Goal: Task Accomplishment & Management: Use online tool/utility

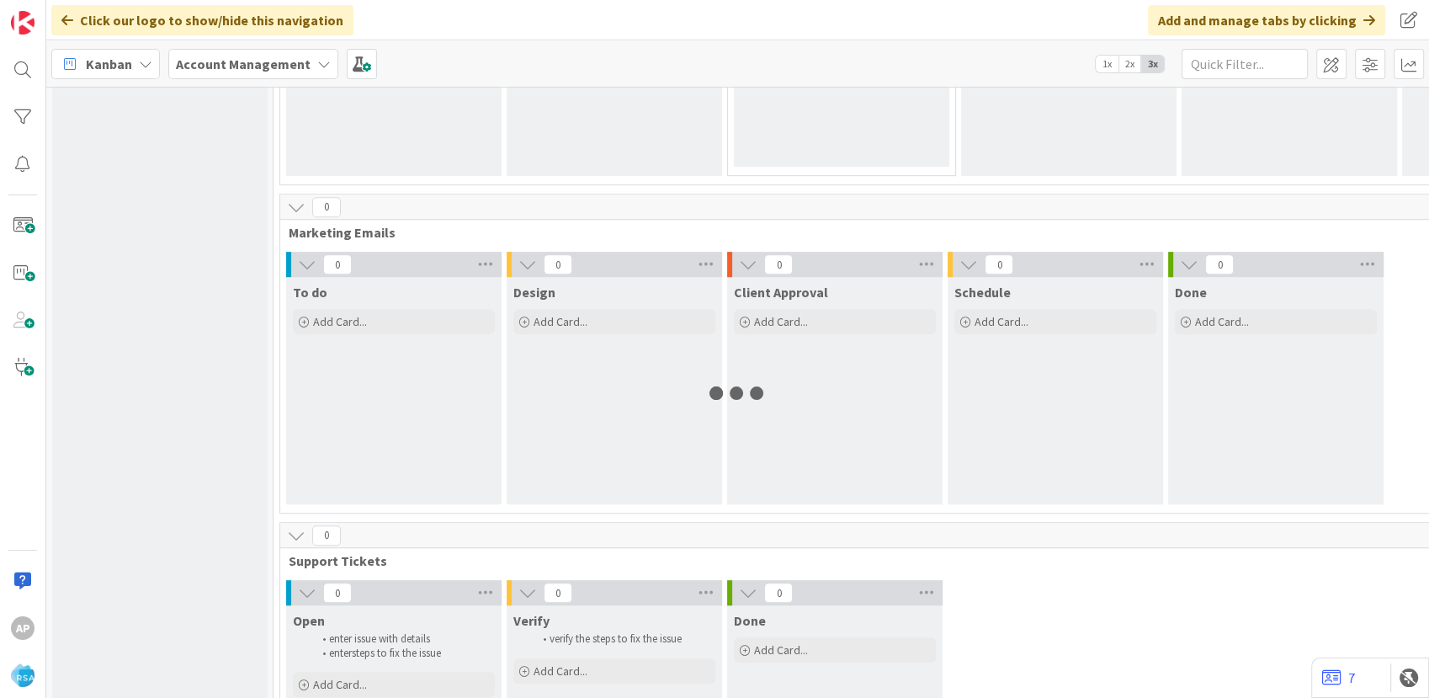
scroll to position [1029, 0]
click at [380, 327] on div "Add Card..." at bounding box center [394, 320] width 202 height 25
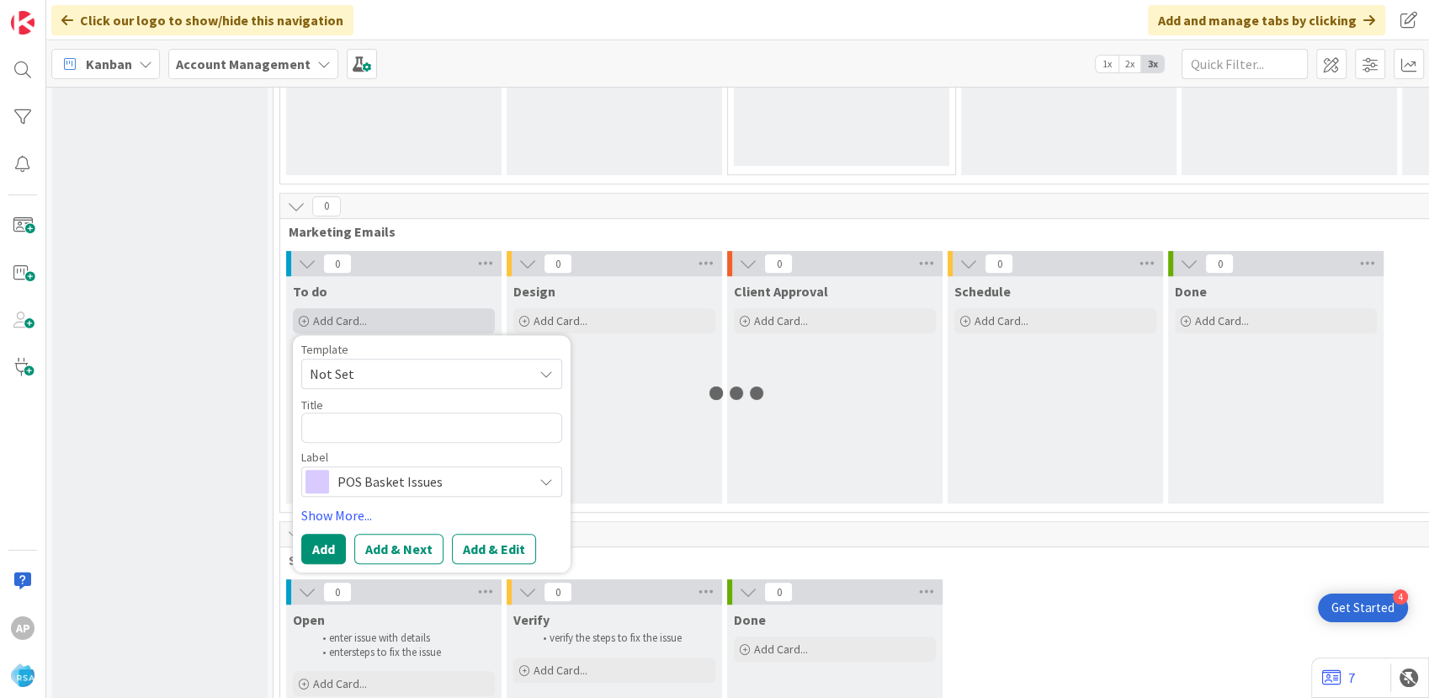
scroll to position [0, 0]
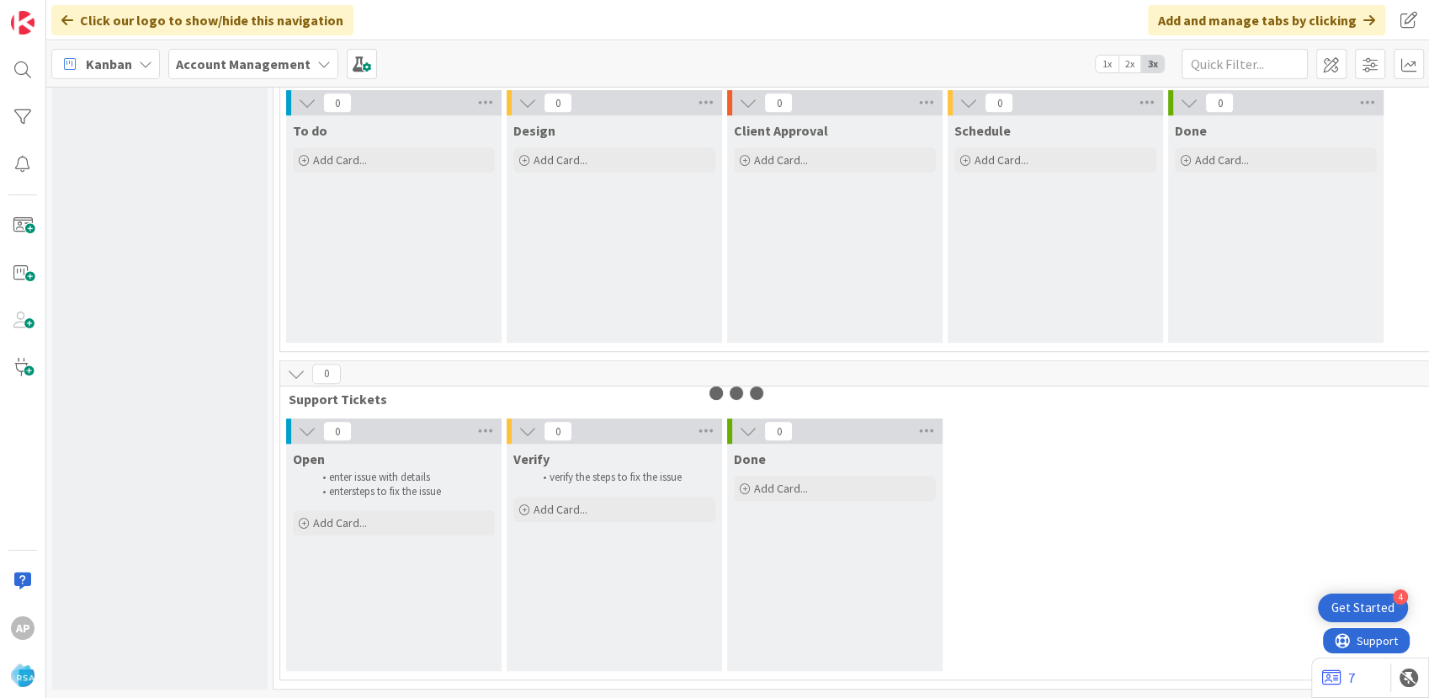
scroll to position [1202, 0]
click at [403, 512] on div "Add Card..." at bounding box center [394, 522] width 202 height 25
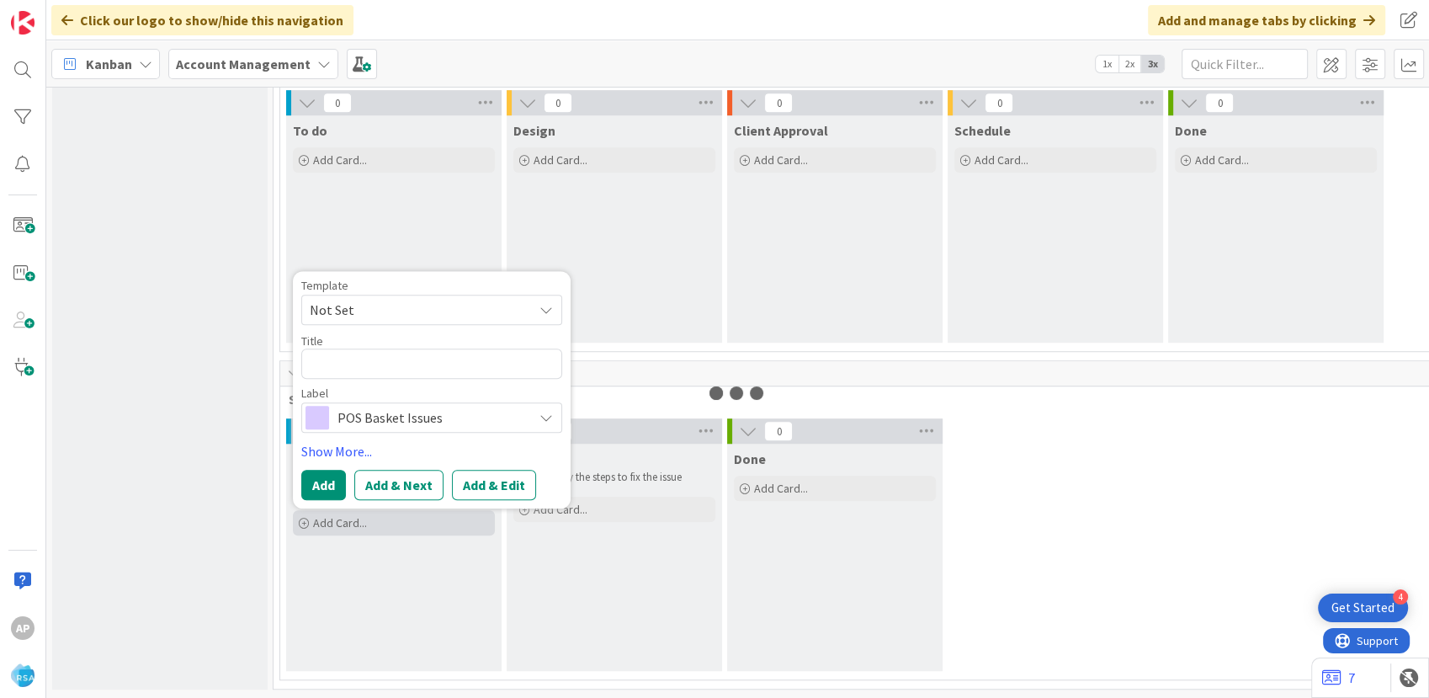
scroll to position [0, 0]
drag, startPoint x: 399, startPoint y: 295, endPoint x: 397, endPoint y: 306, distance: 10.2
click at [400, 299] on span "Not Set" at bounding box center [415, 310] width 210 height 22
click at [1117, 486] on div "0 Open enter issue with details enter steps to fix the issue Add Card... Templa…" at bounding box center [1283, 548] width 1998 height 261
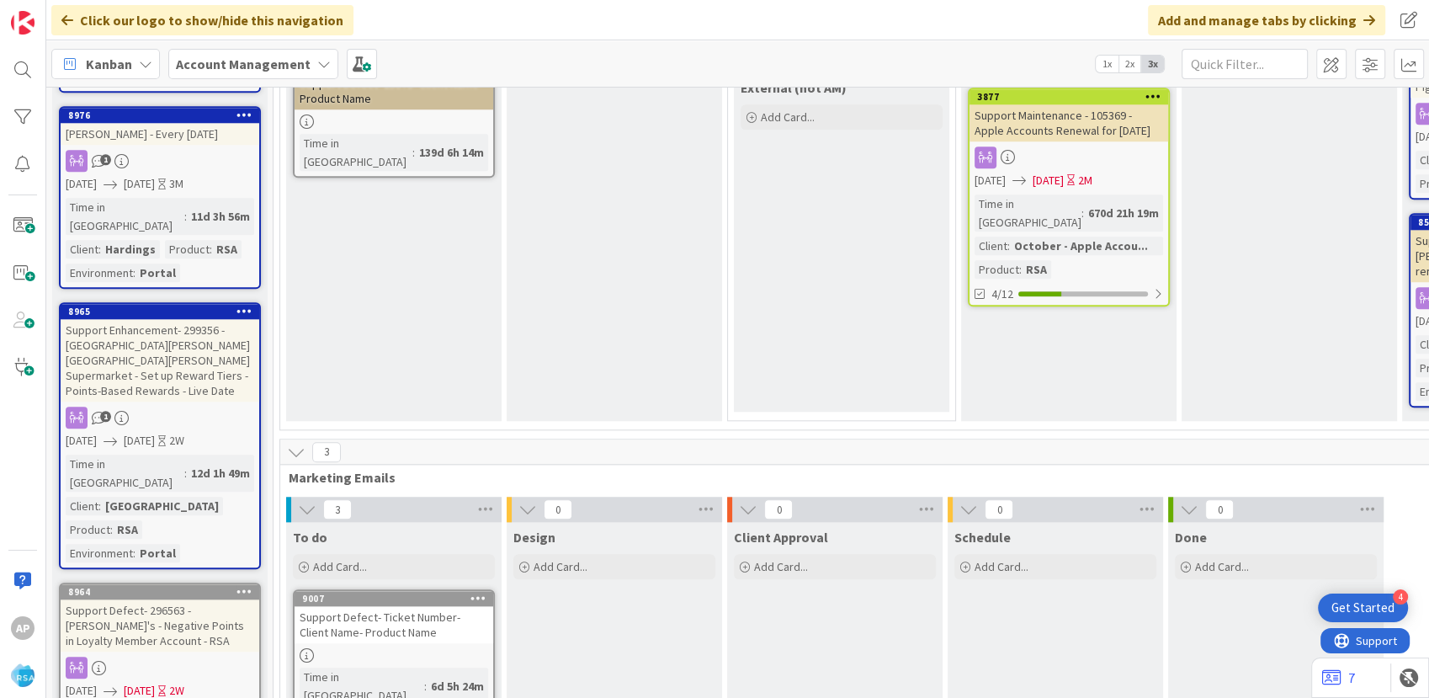
scroll to position [1857, 0]
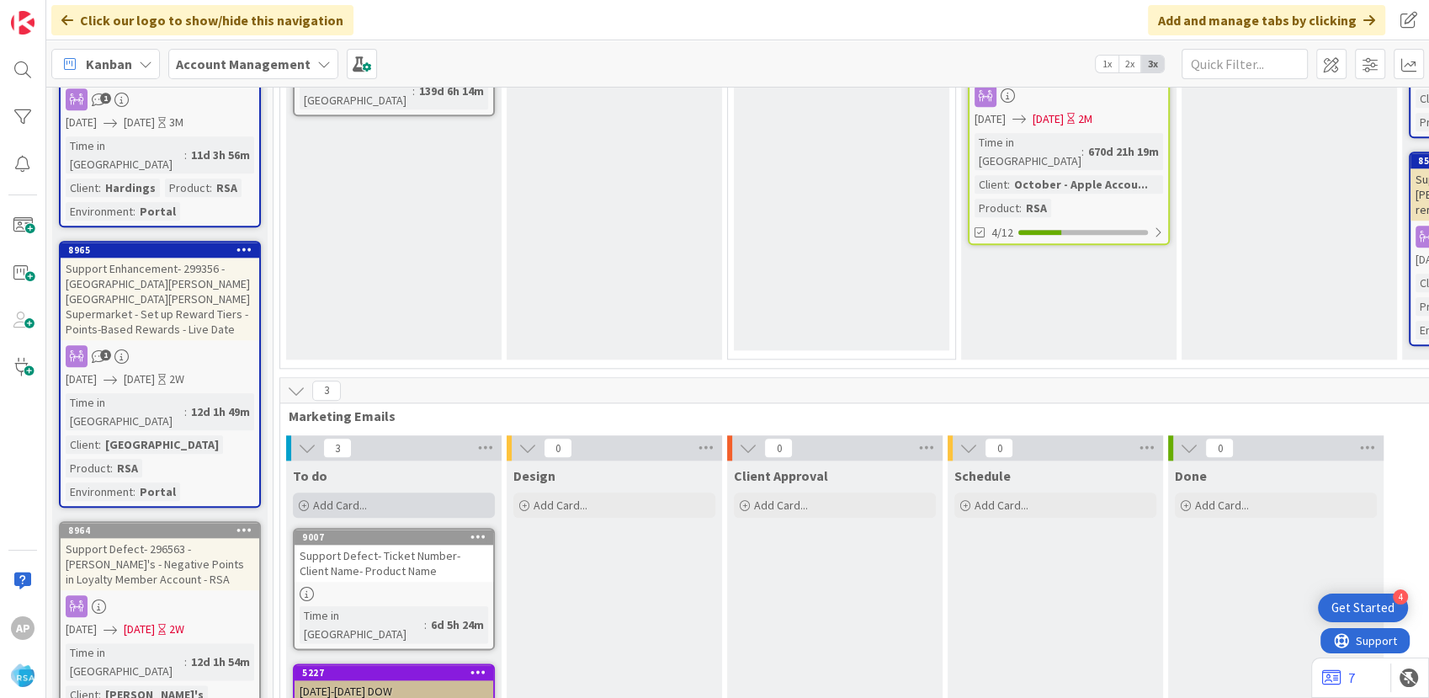
click at [354, 497] on span "Add Card..." at bounding box center [340, 504] width 54 height 15
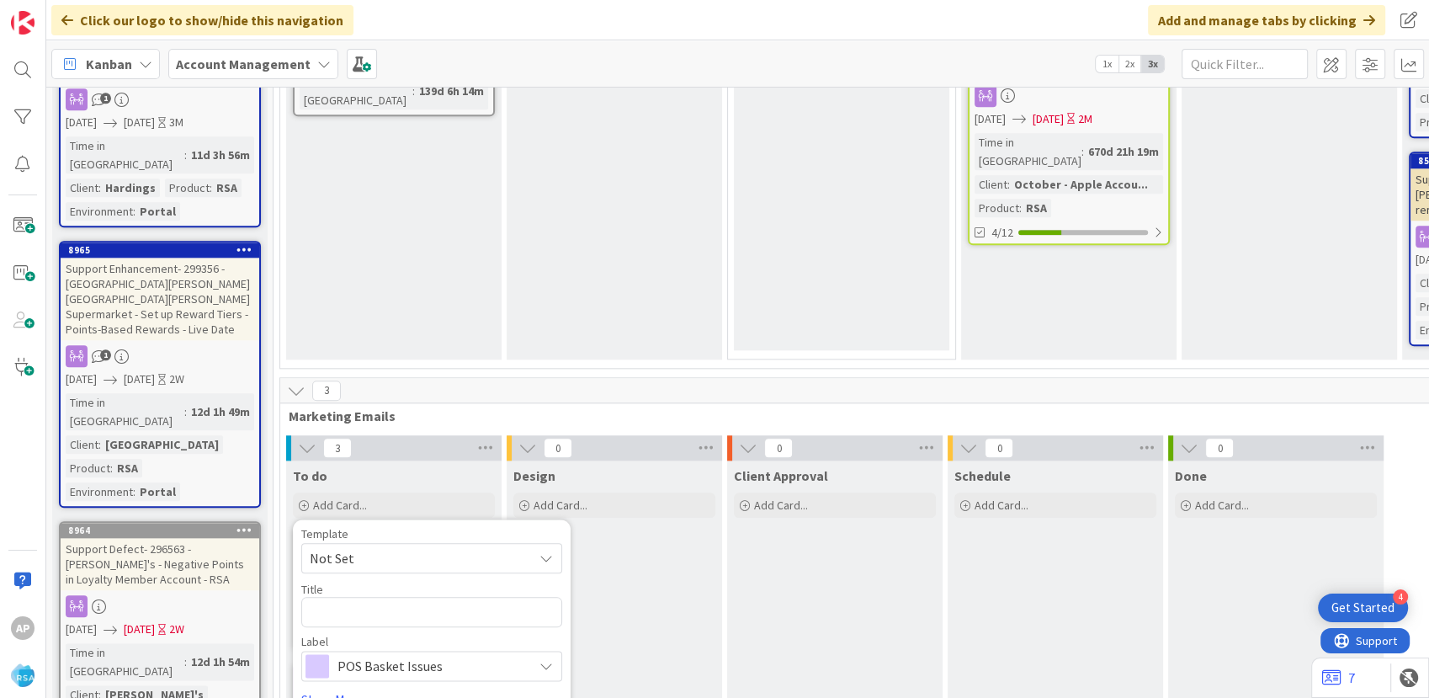
click at [396, 547] on span "Not Set" at bounding box center [415, 558] width 210 height 22
type textarea "x"
click at [505, 547] on span "Support Maintenance - Ticket Number-" at bounding box center [415, 558] width 210 height 22
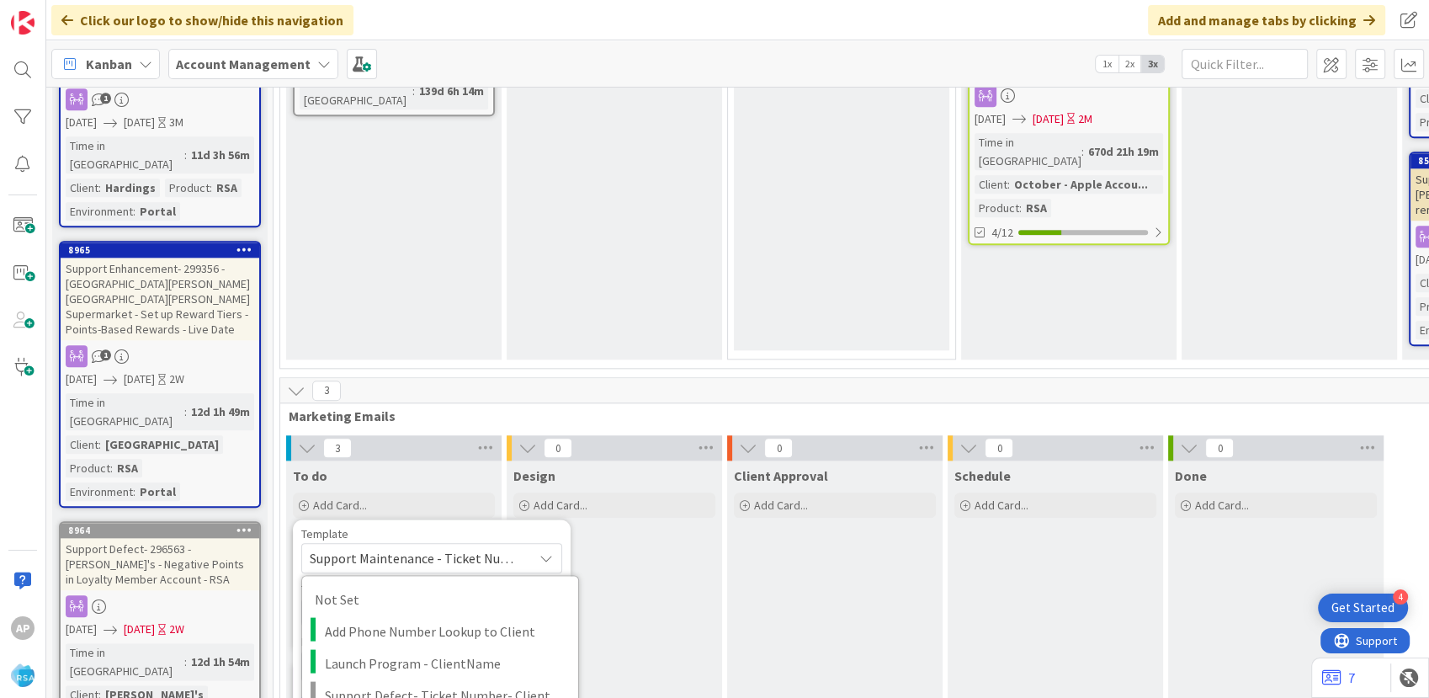
click at [508, 528] on div "Template" at bounding box center [431, 534] width 261 height 12
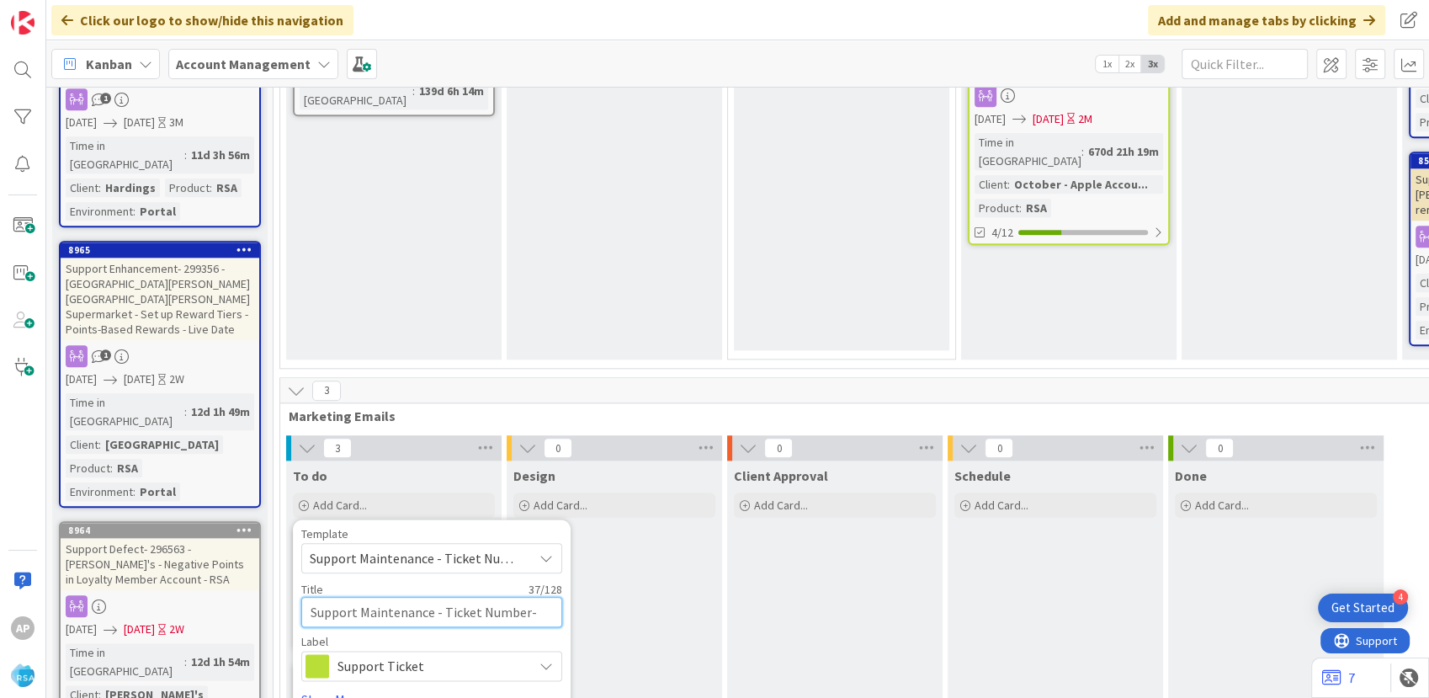
click at [525, 597] on textarea "Support Maintenance - Ticket Number-" at bounding box center [431, 612] width 261 height 30
type textarea "Support Maintenance - Ticket N-"
type textarea "x"
type textarea "Support Maintenance - Ticket -"
type textarea "x"
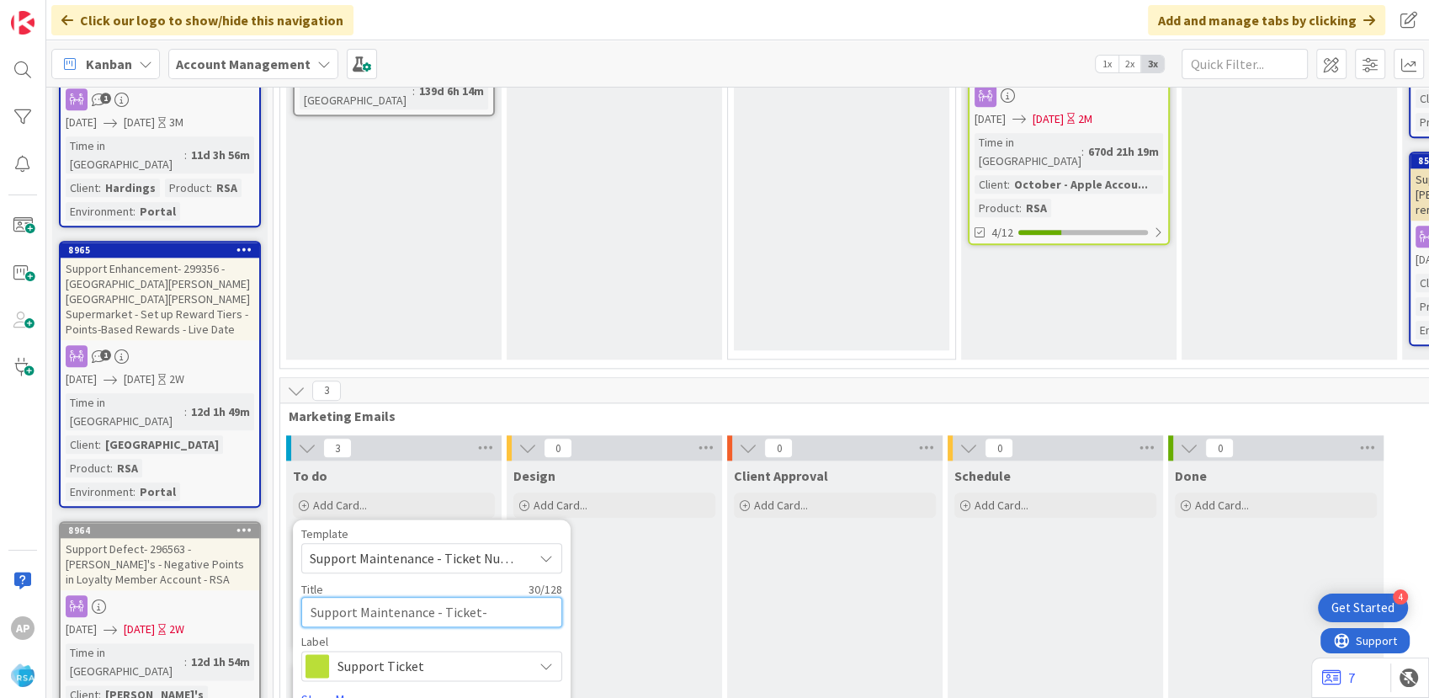
type textarea "Support Maintenance - Ticke-"
type textarea "x"
type textarea "Support Maintenance - Tick-"
type textarea "x"
type textarea "Support Maintenance - Ti-"
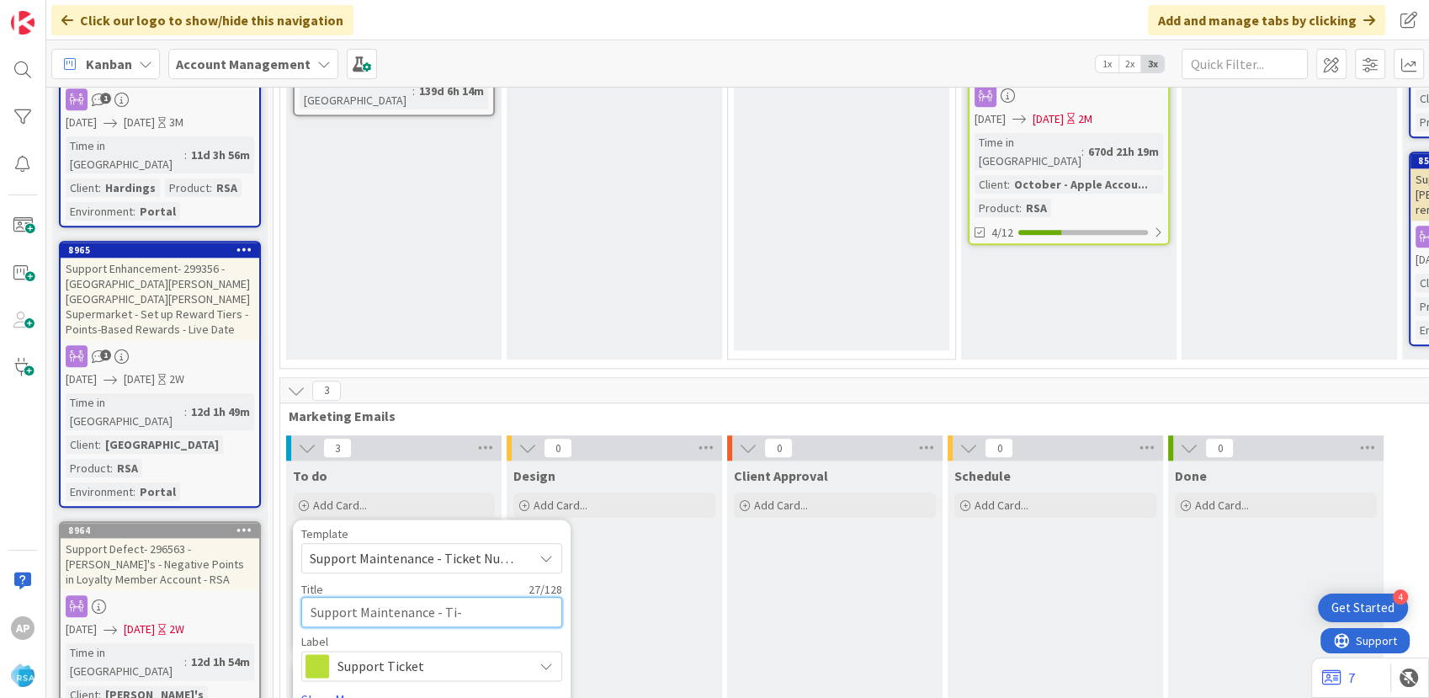
type textarea "x"
type textarea "Support Maintenance - T-"
type textarea "x"
type textarea "Support Maintenance - -"
type textarea "x"
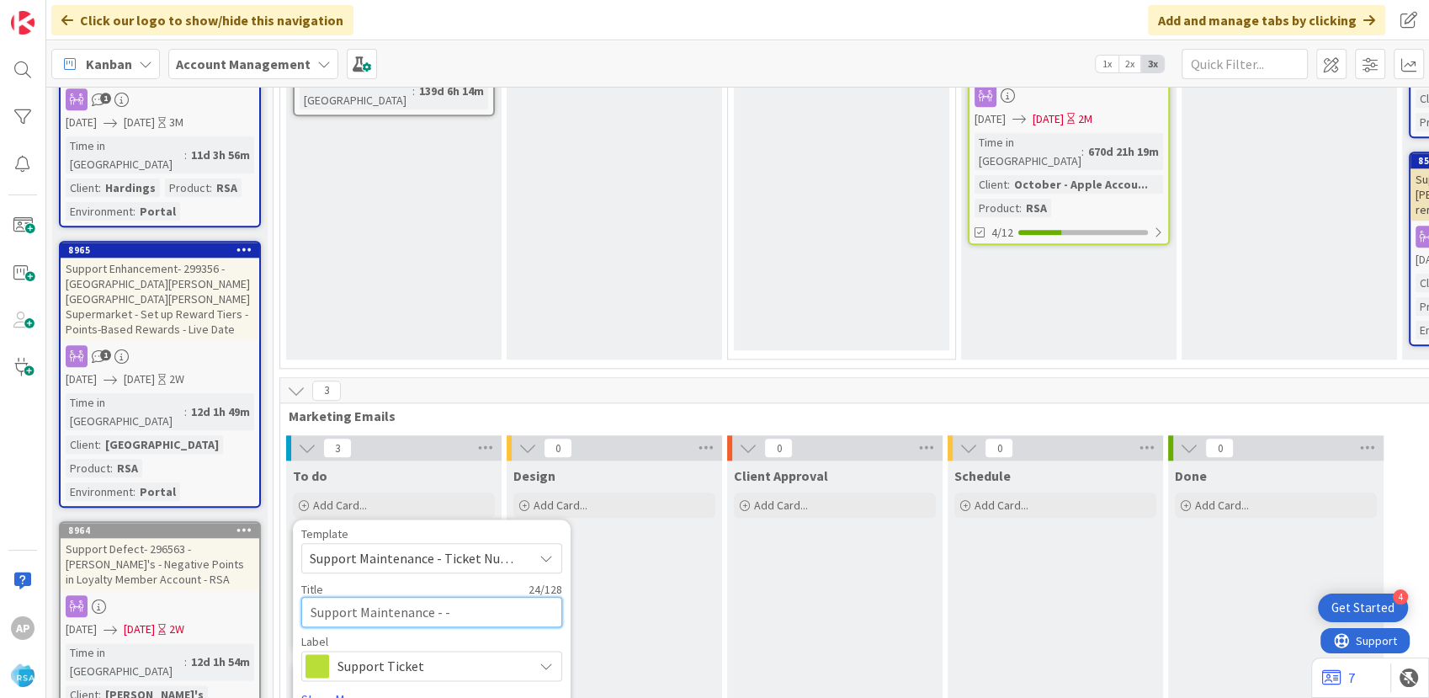
type textarea "Support Maintenance - 3-"
type textarea "x"
type textarea "Support Maintenance - 30-"
type textarea "x"
type textarea "Support Maintenance - 303-"
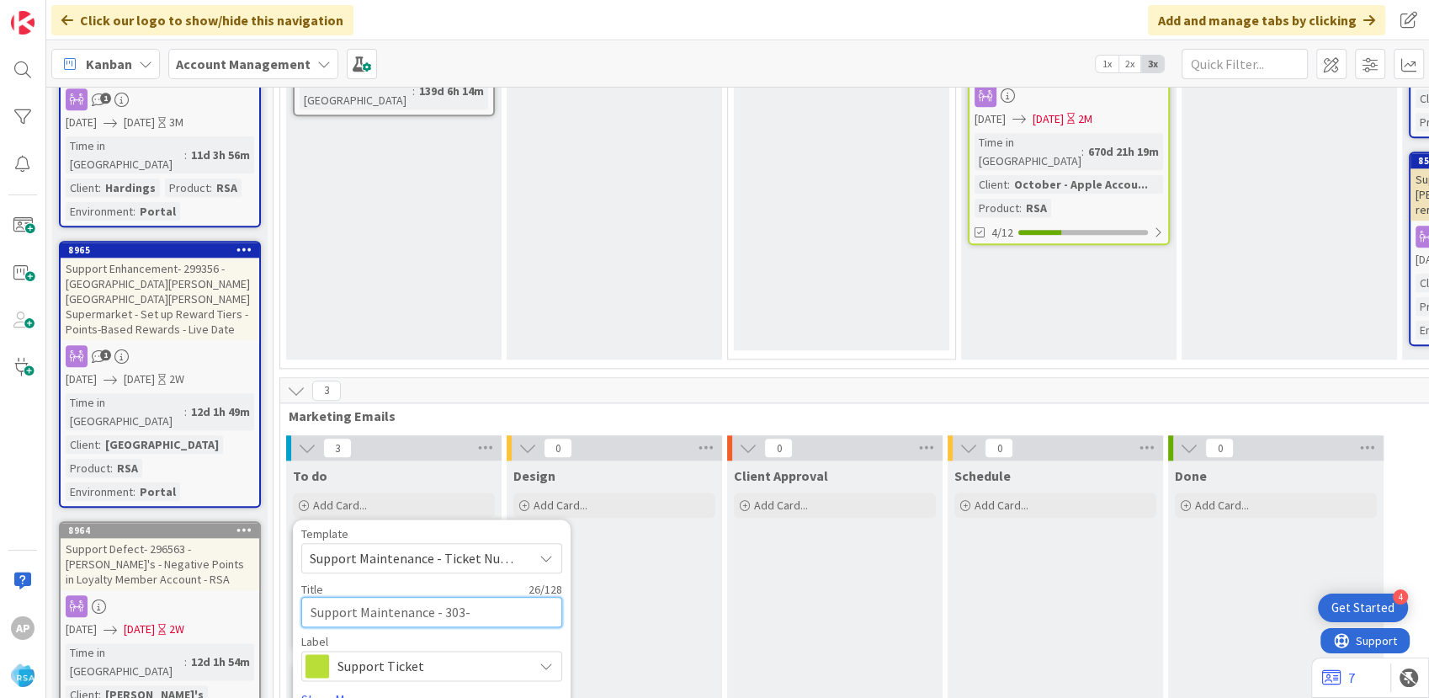
type textarea "x"
type textarea "Support Maintenance - 3035-"
type textarea "x"
type textarea "Support Maintenance - 30358-"
type textarea "x"
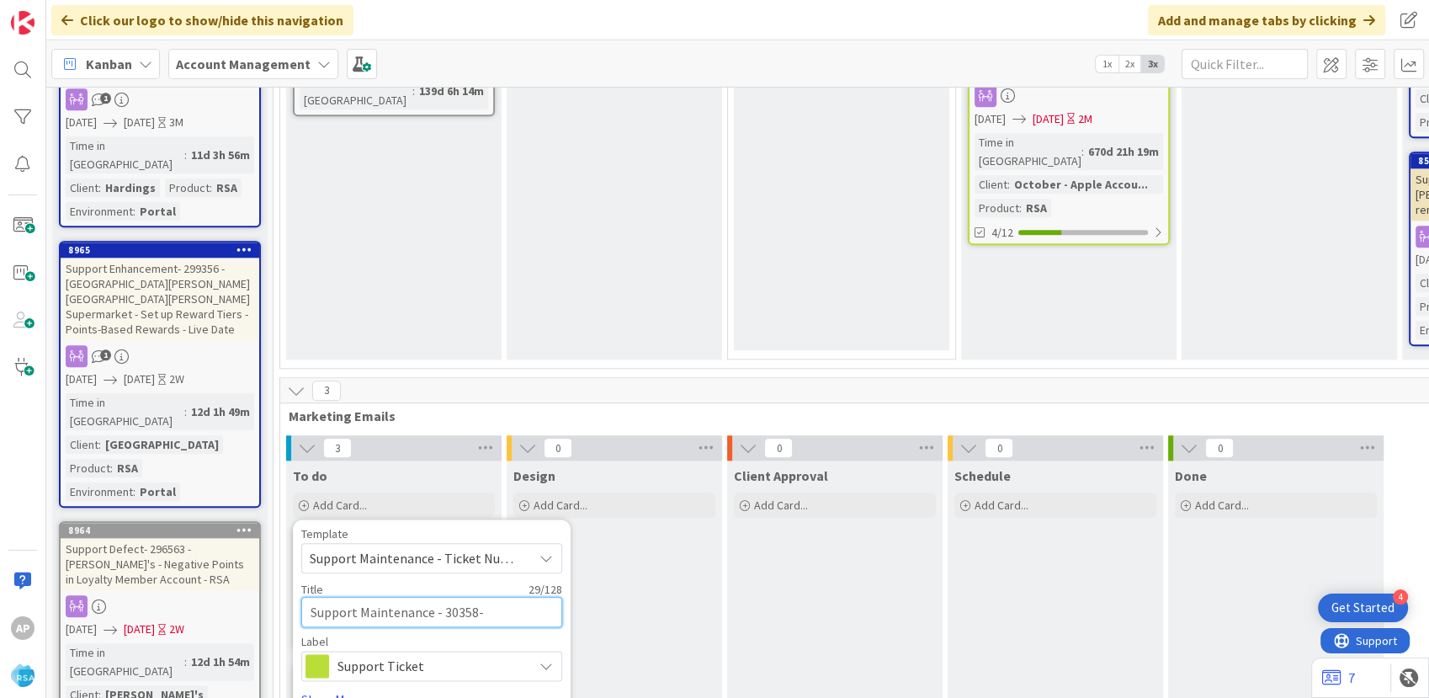
type textarea "Support Maintenance - 303583-"
click at [492, 597] on textarea "Support Maintenance - 303583-" at bounding box center [431, 612] width 261 height 30
type textarea "x"
type textarea "Support Maintenance - 303583- Wm"
type textarea "x"
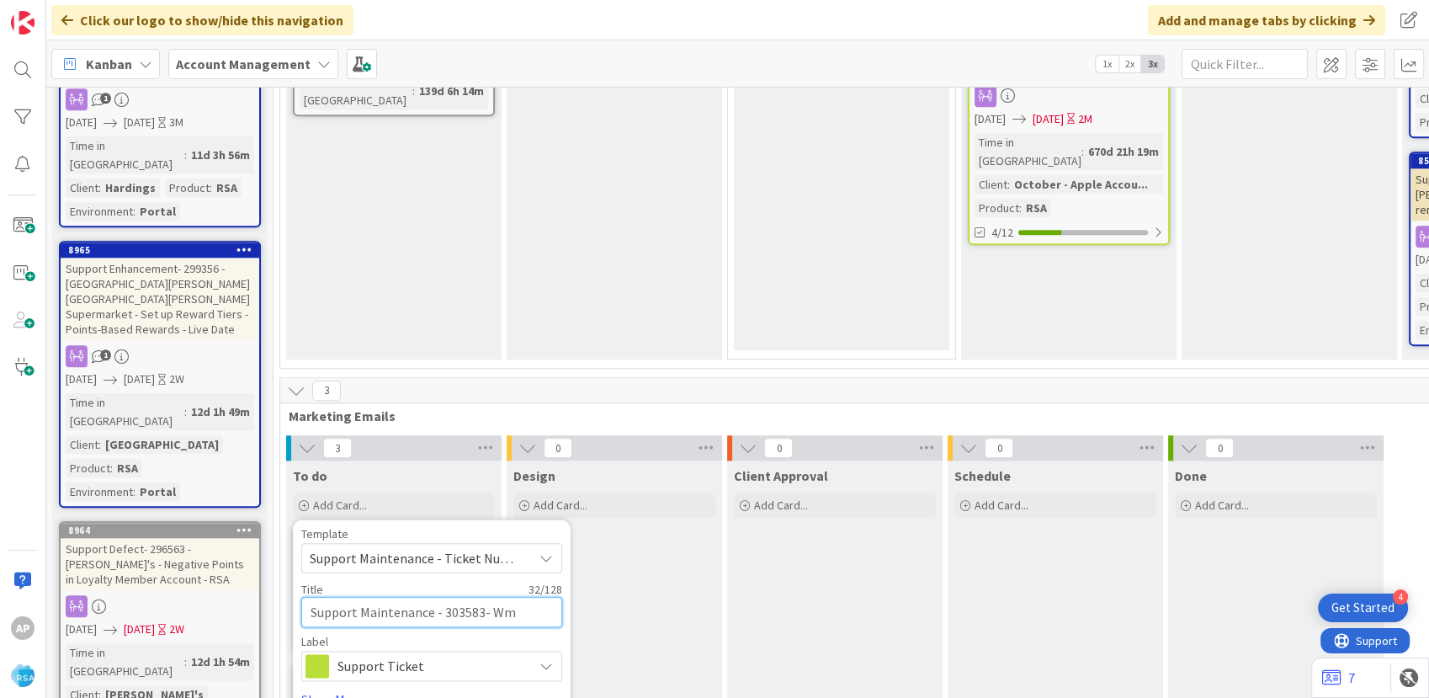
type textarea "Support Maintenance - 303583- W"
type textarea "x"
type textarea "Support Maintenance - 303583- WM"
type textarea "x"
type textarea "Support Maintenance - 303583- WM"
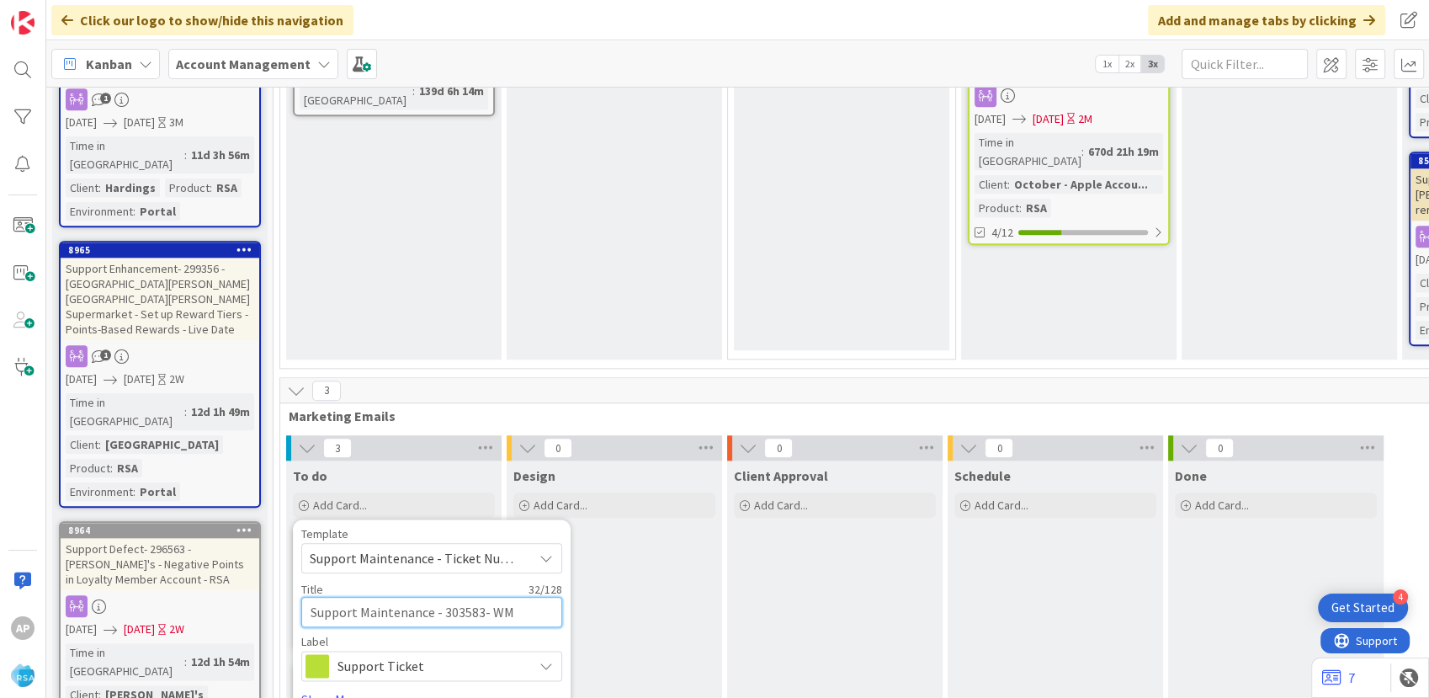
type textarea "x"
type textarea "Support Maintenance - 303583- WM g"
type textarea "x"
type textarea "Support Maintenance - 303583- WM gr"
type textarea "x"
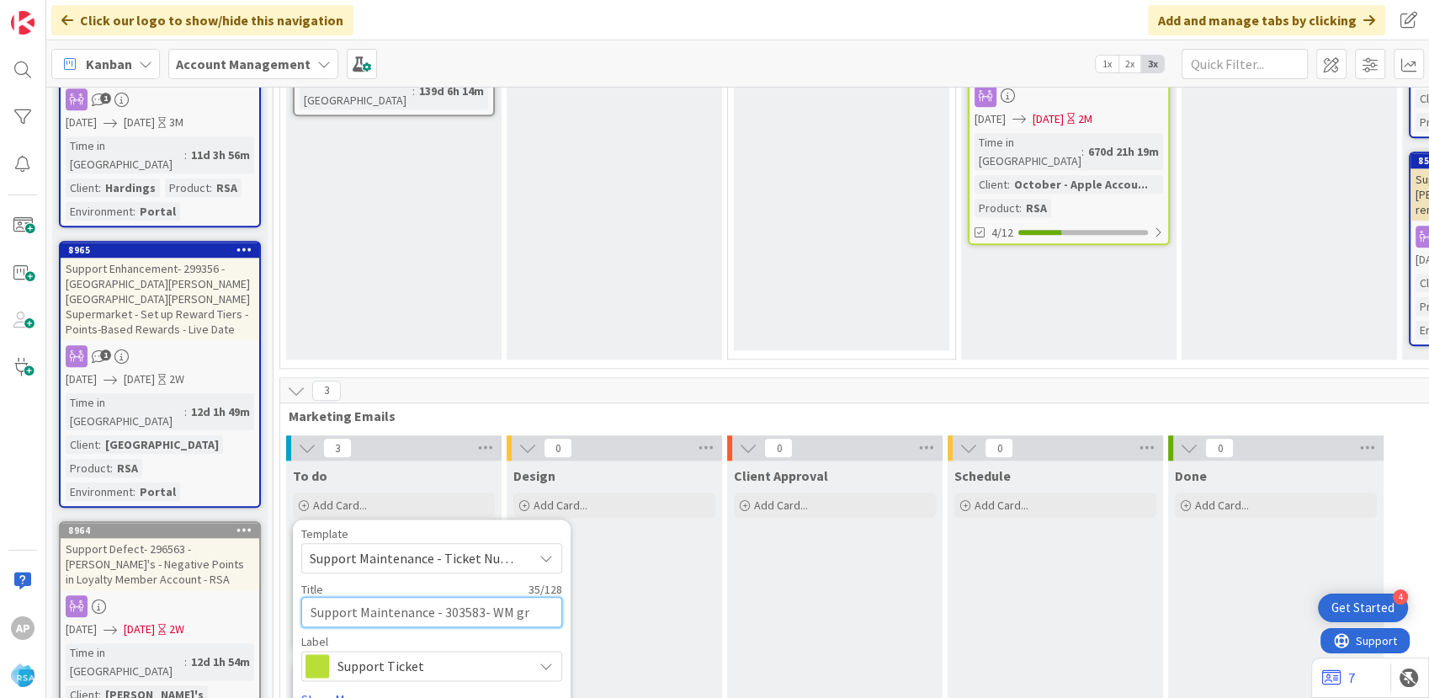
type textarea "Support Maintenance - 303583- WM gro"
type textarea "x"
type textarea "Support Maintenance - 303583- WM groc"
type textarea "x"
type textarea "Support Maintenance - 303583- [PERSON_NAME]"
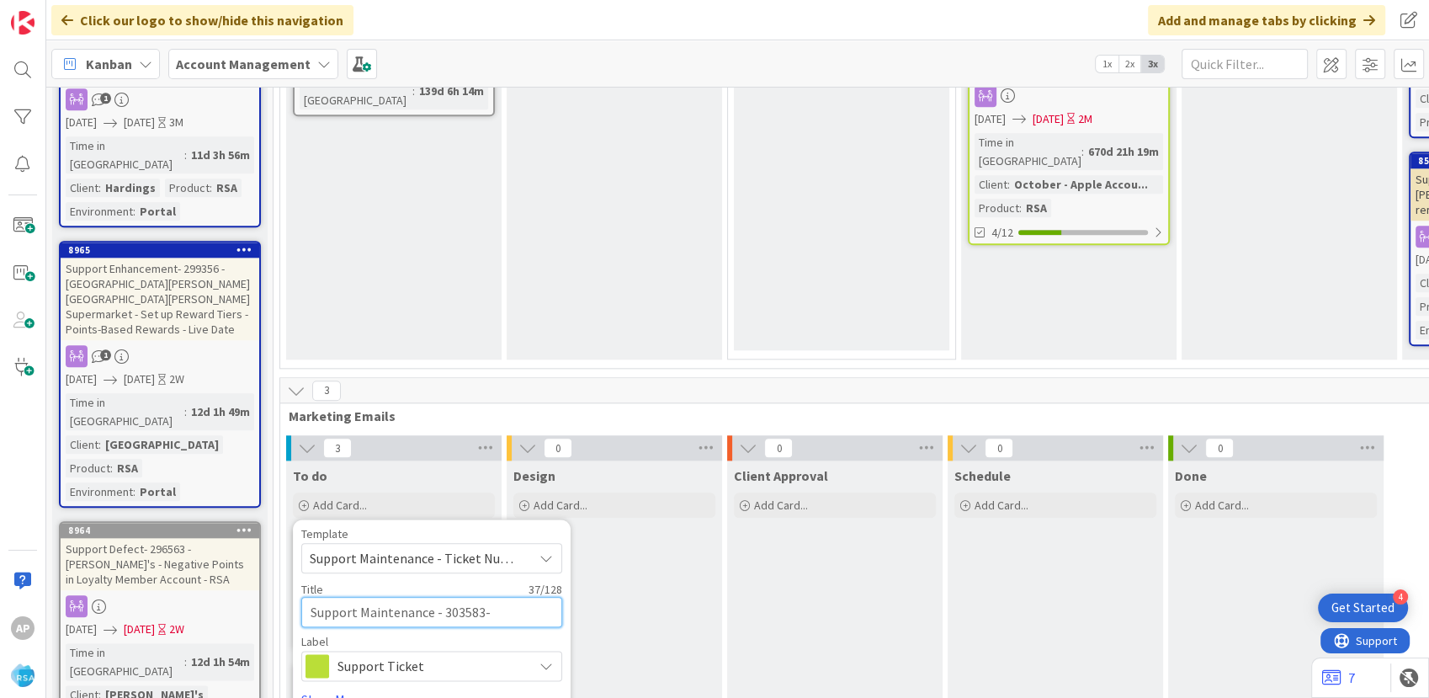
type textarea "x"
type textarea "Support Maintenance - 303583- WM grocer"
type textarea "x"
type textarea "Support Maintenance - 303583- WM grocery"
type textarea "x"
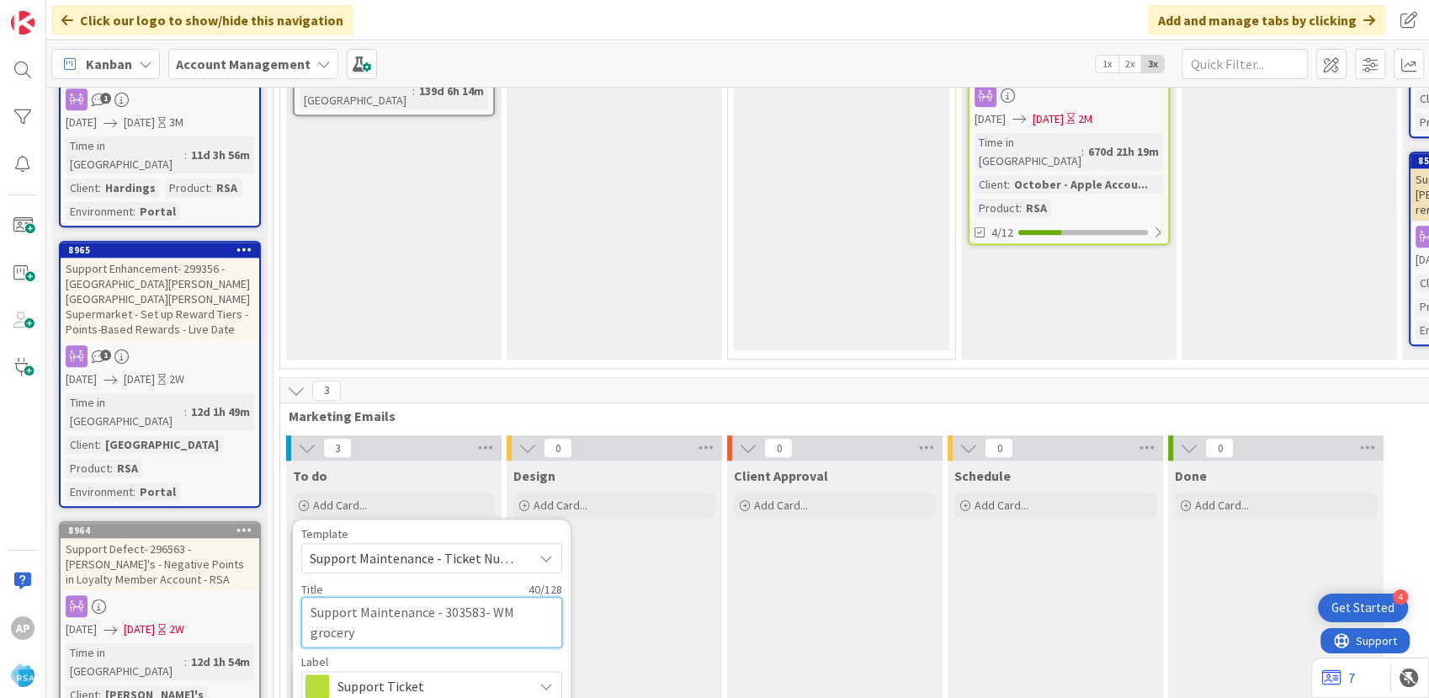
type textarea "Support Maintenance - 303583- WM grocery-"
type textarea "x"
type textarea "Support Maintenance - 303583- WM grocery-R"
type textarea "x"
type textarea "Support Maintenance - 303583- WM grocery-RSA"
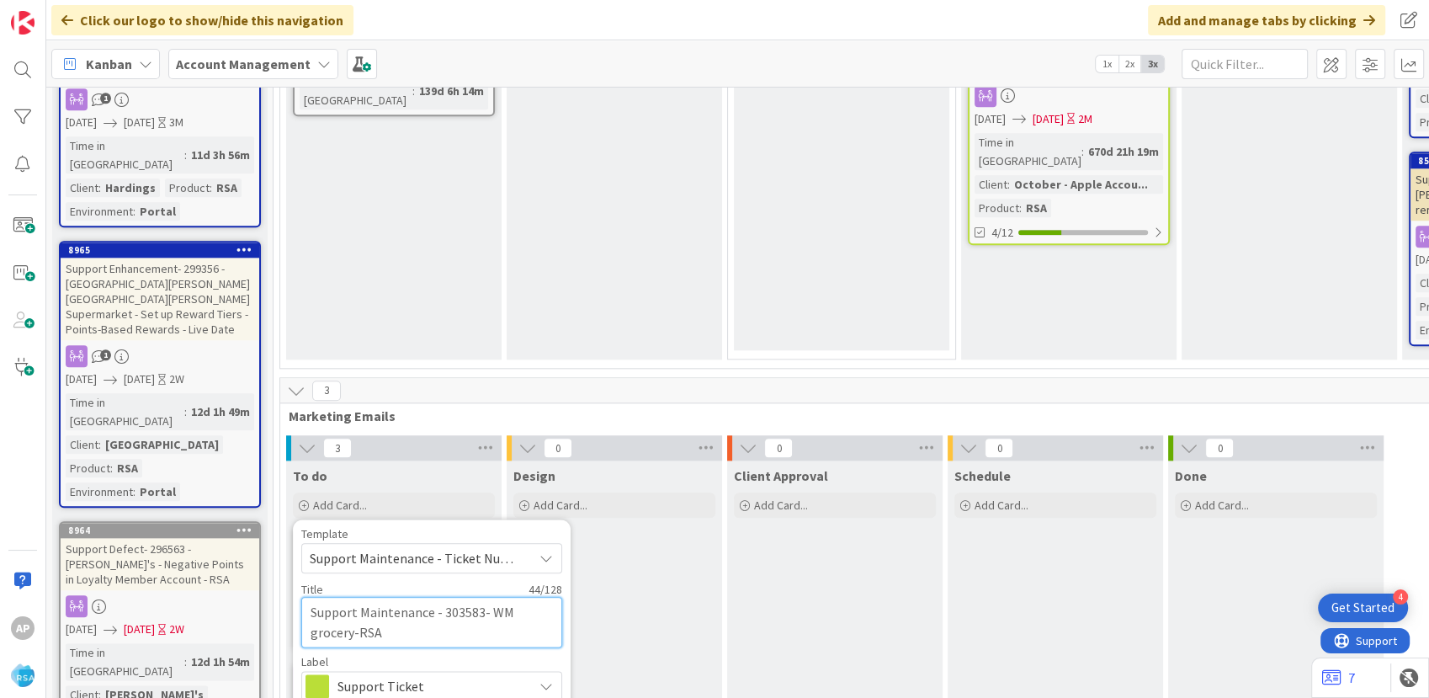
type textarea "x"
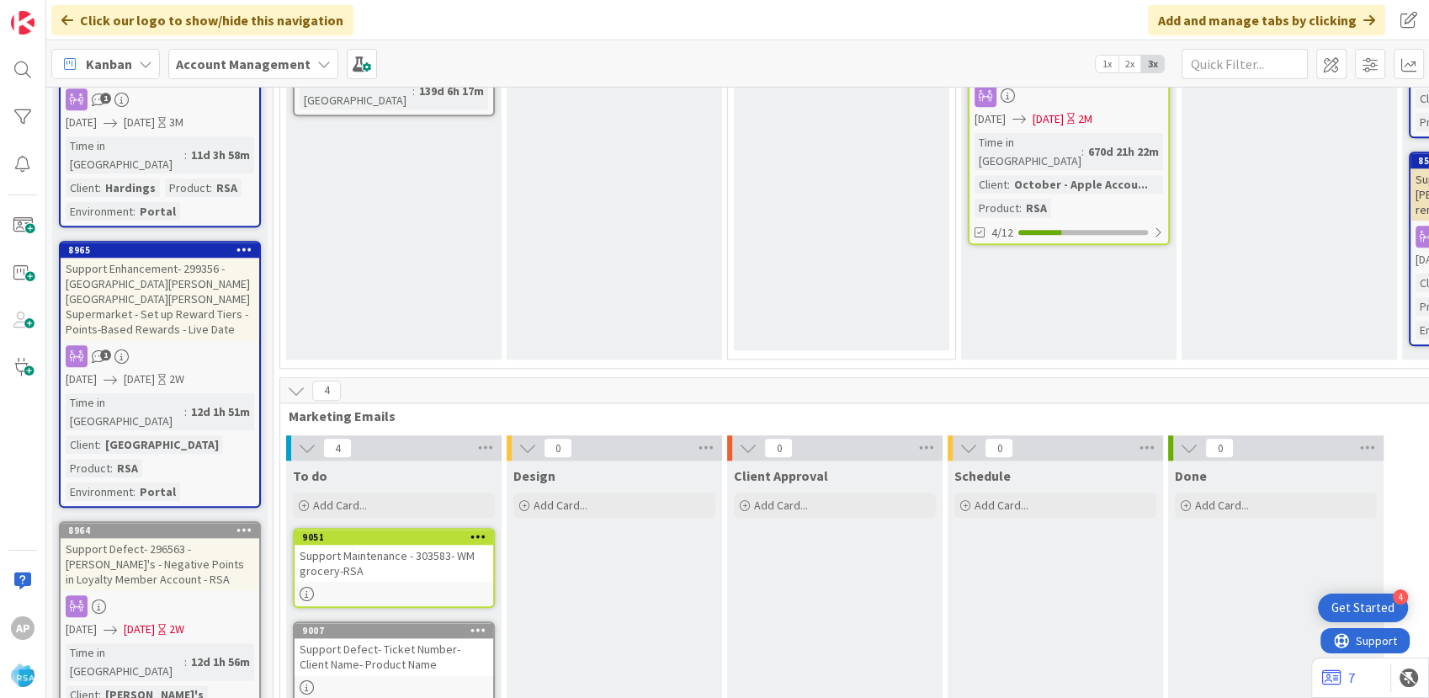
click at [383, 545] on div "Support Maintenance - 303583- WM grocery-RSA" at bounding box center [394, 563] width 199 height 37
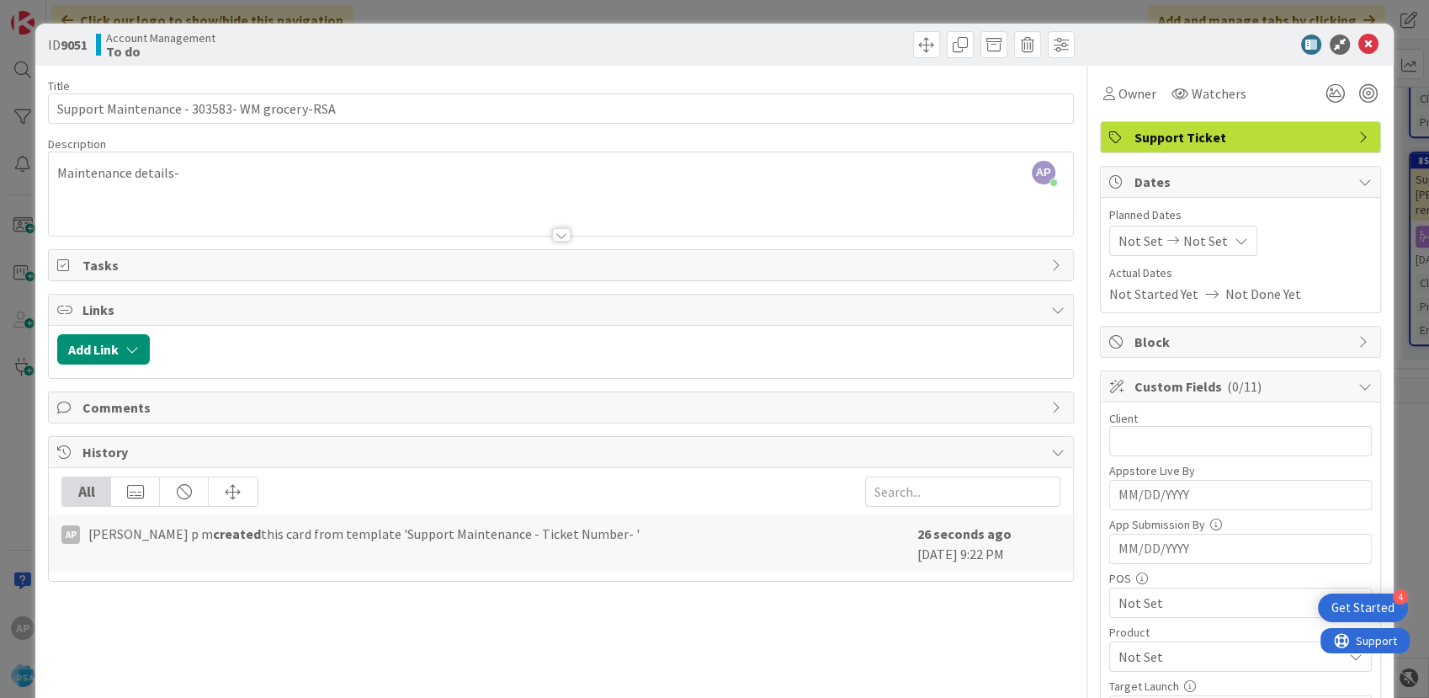
click at [209, 171] on div "AP [PERSON_NAME] p m just joined Maintenance details-" at bounding box center [561, 193] width 1024 height 83
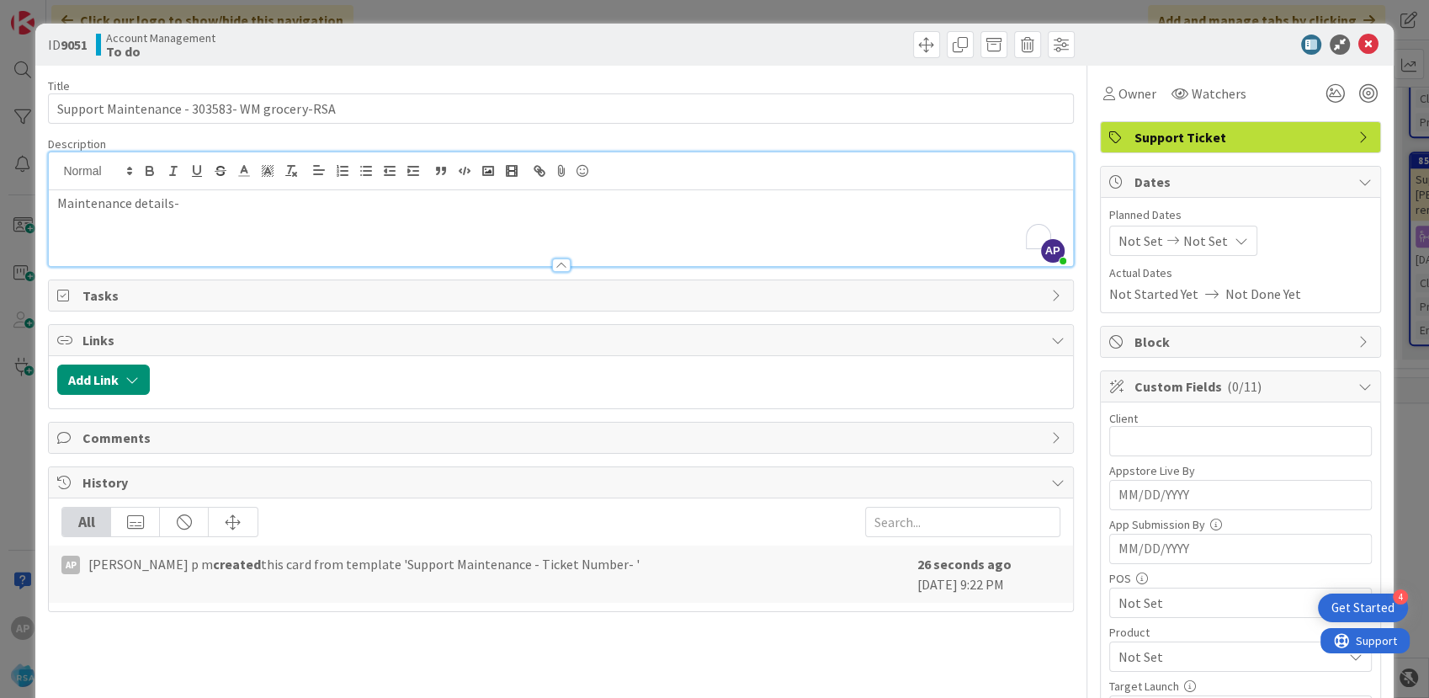
click at [191, 202] on p "Maintenance details-" at bounding box center [560, 203] width 1007 height 19
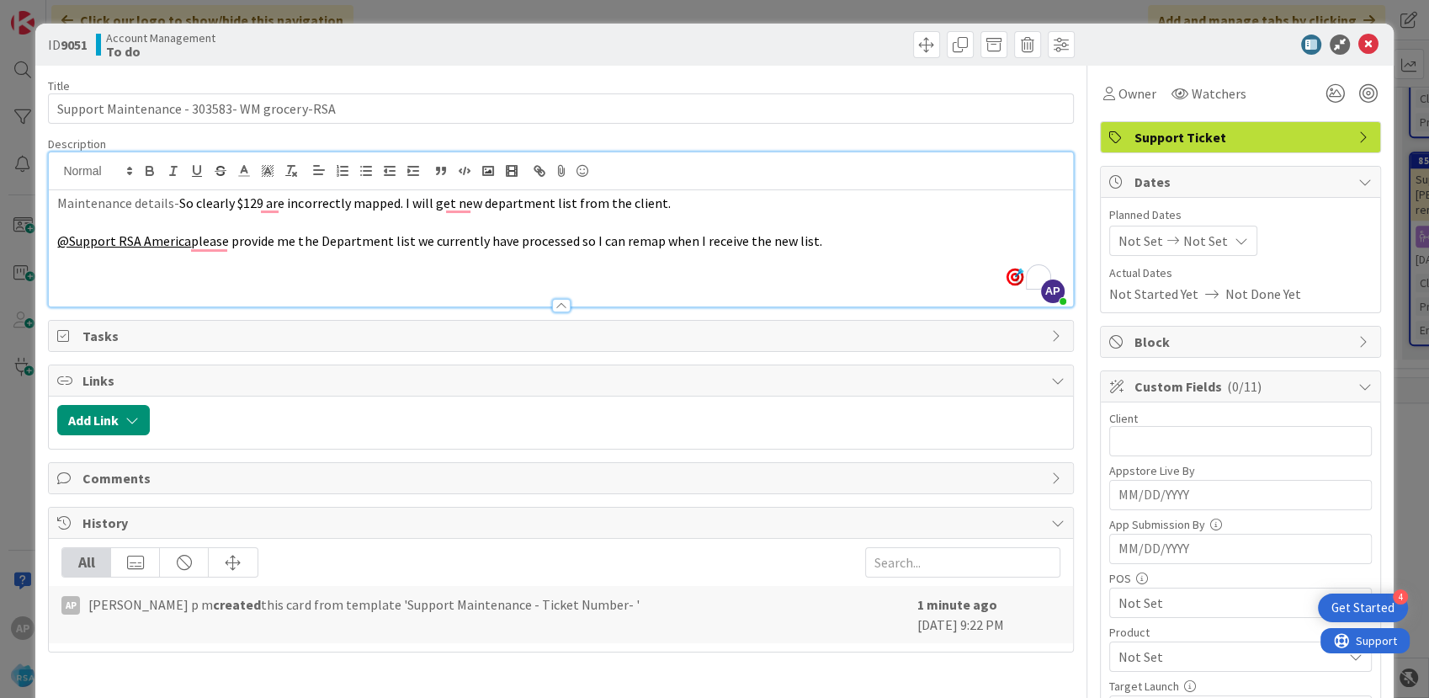
click at [1125, 237] on span "Not Set" at bounding box center [1141, 241] width 45 height 20
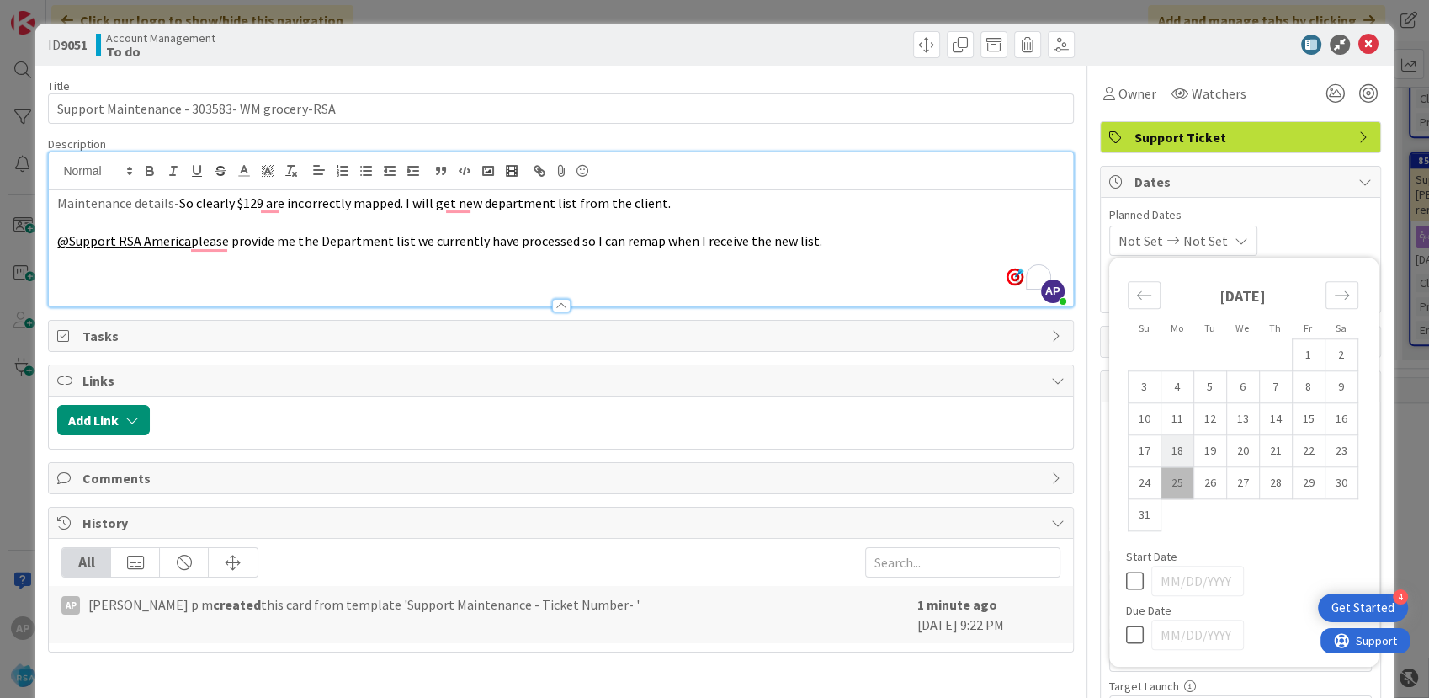
click at [1161, 449] on td "18" at bounding box center [1177, 451] width 33 height 32
type input "[DATE]"
click at [1293, 481] on td "29" at bounding box center [1308, 483] width 33 height 32
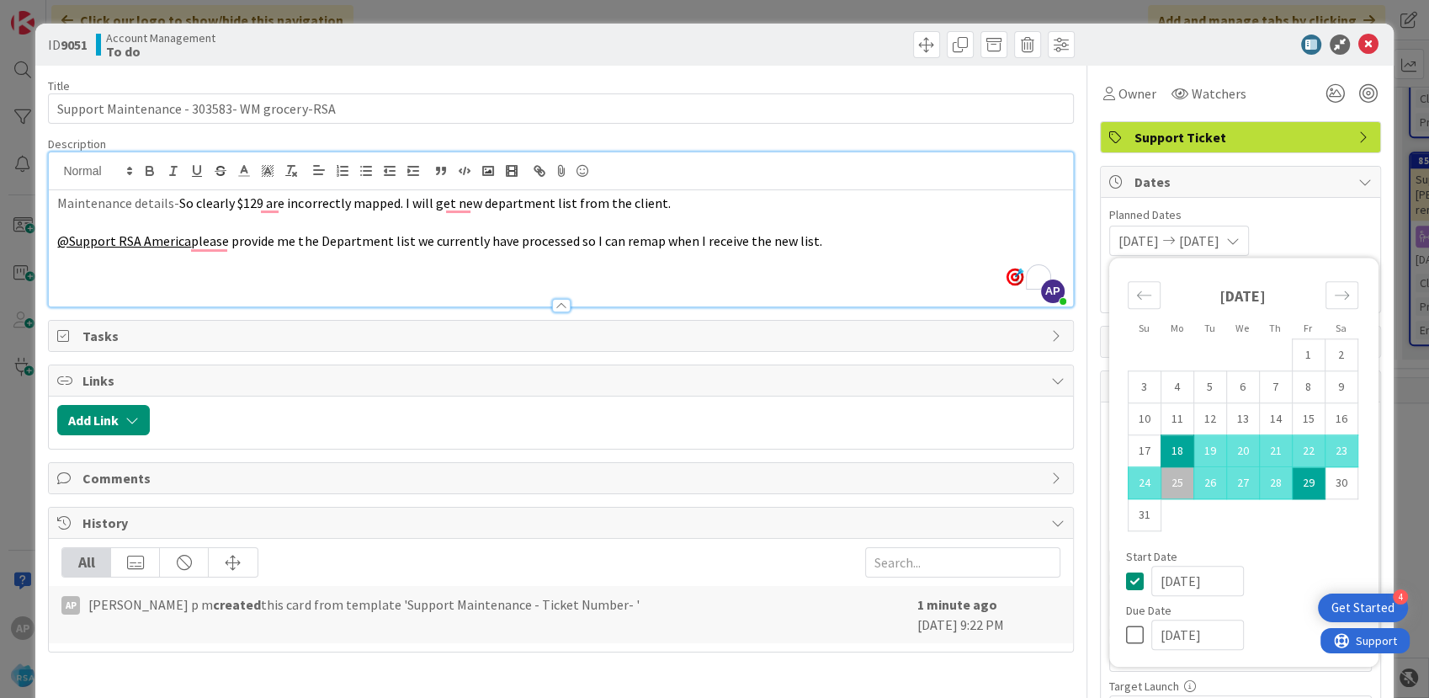
type input "[DATE]"
click at [923, 230] on p "To enrich screen reader interactions, please activate Accessibility in Grammarl…" at bounding box center [560, 222] width 1007 height 19
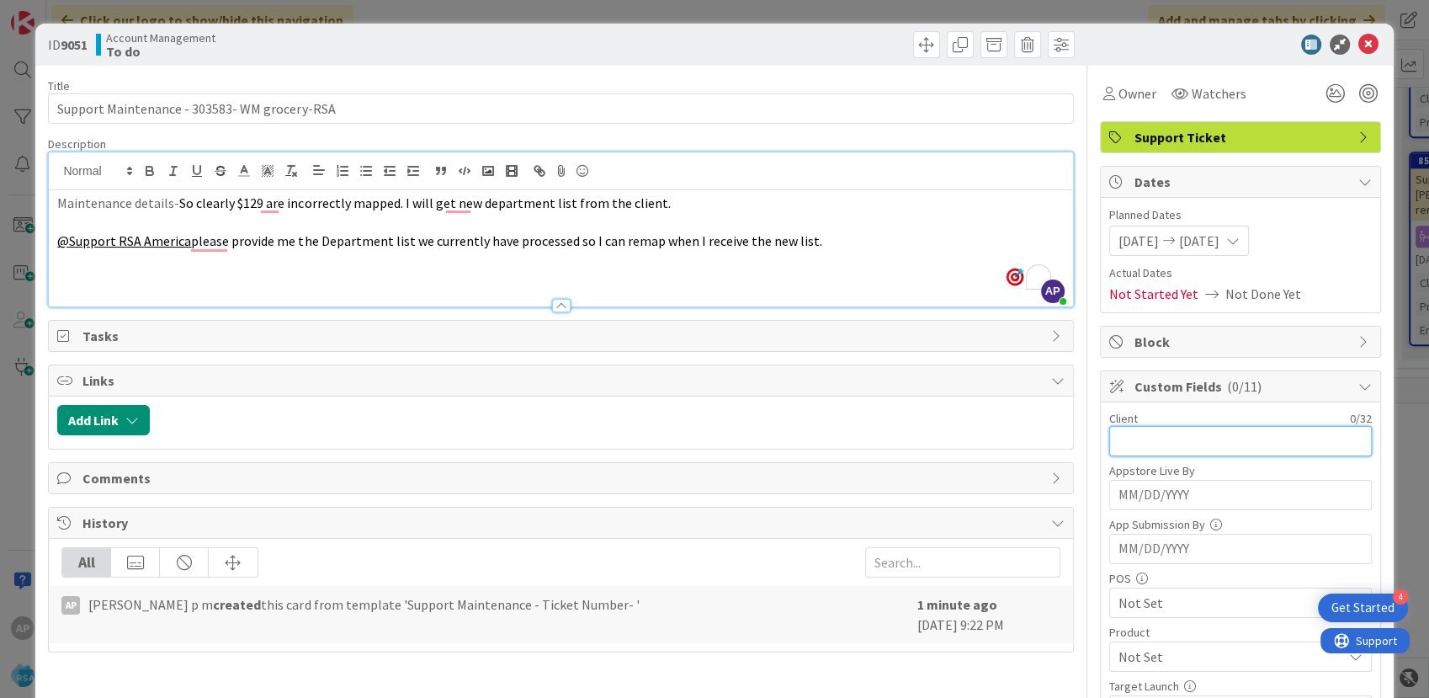
click at [1128, 444] on input "text" at bounding box center [1240, 441] width 263 height 30
click at [1136, 443] on input "Wm grocery" at bounding box center [1240, 441] width 263 height 30
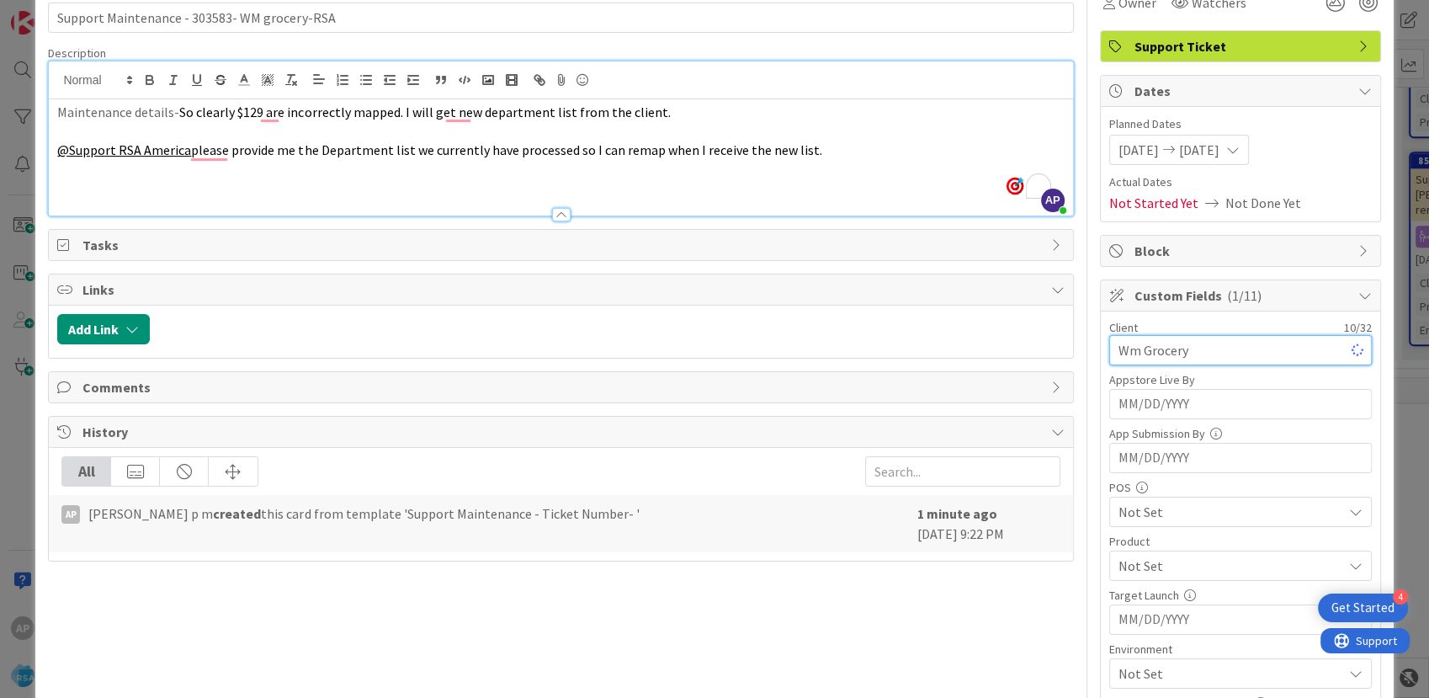
scroll to position [93, 0]
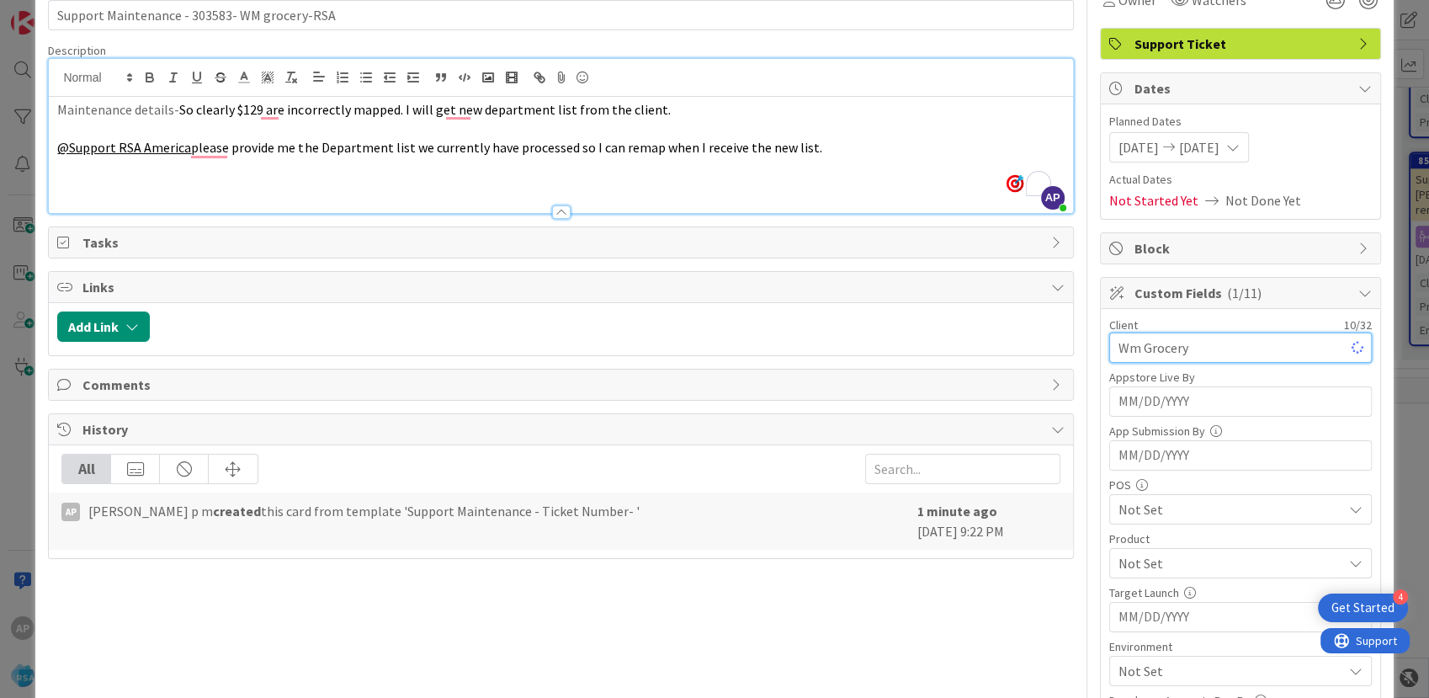
type input "Wm Grocery"
click at [1141, 560] on span "Not Set" at bounding box center [1231, 563] width 224 height 20
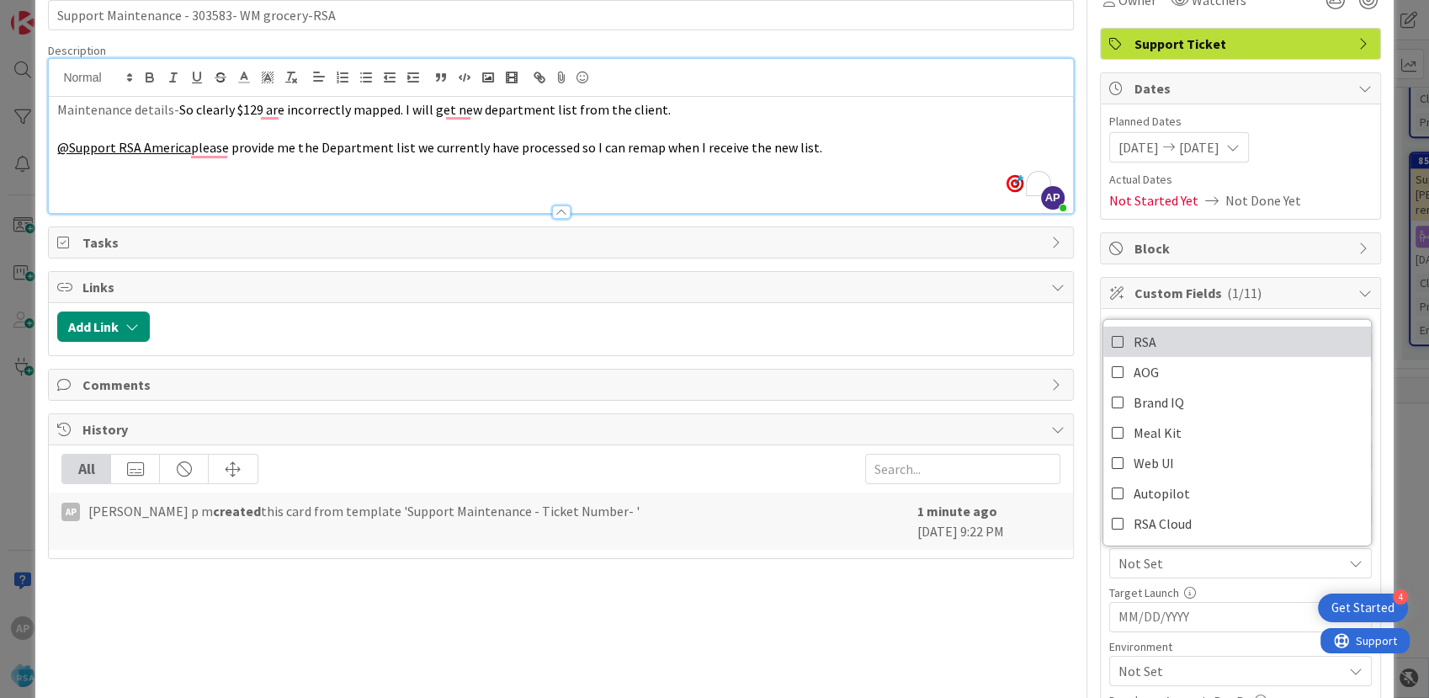
click at [1134, 342] on span "RSA" at bounding box center [1145, 341] width 23 height 25
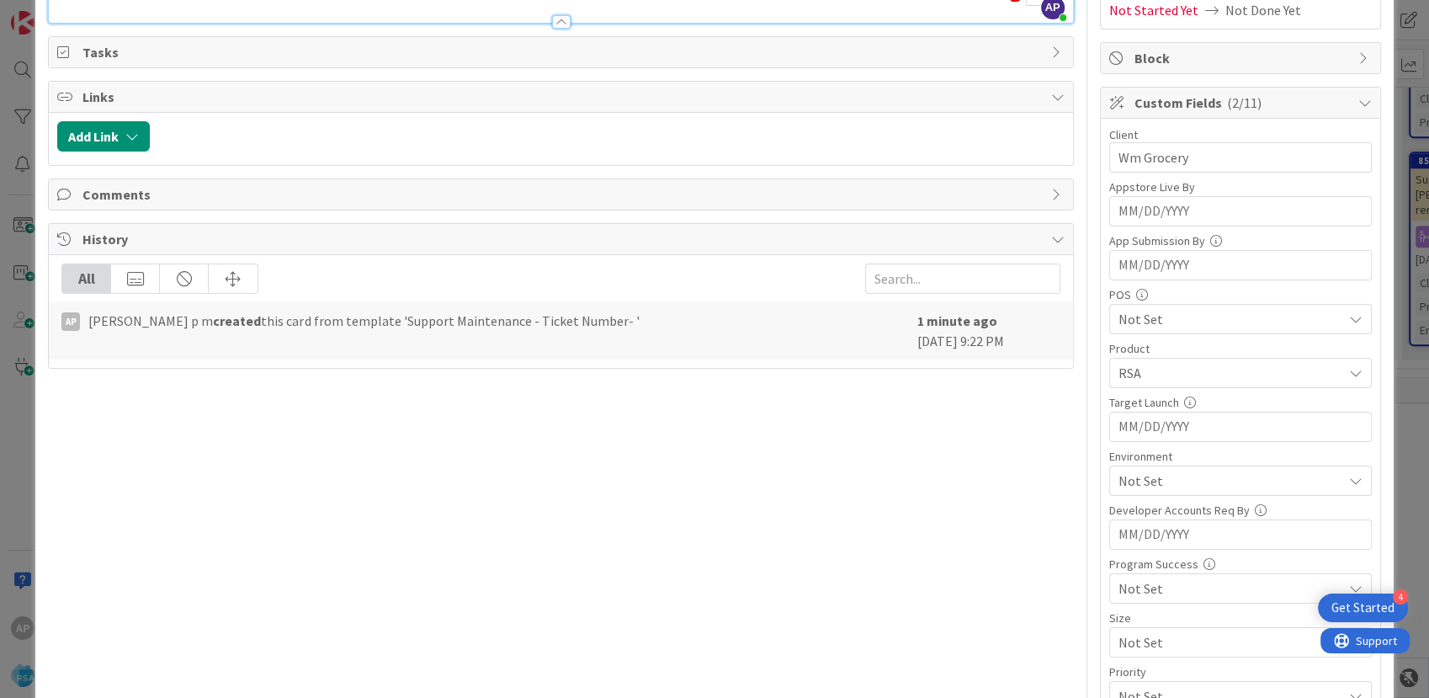
scroll to position [374, 0]
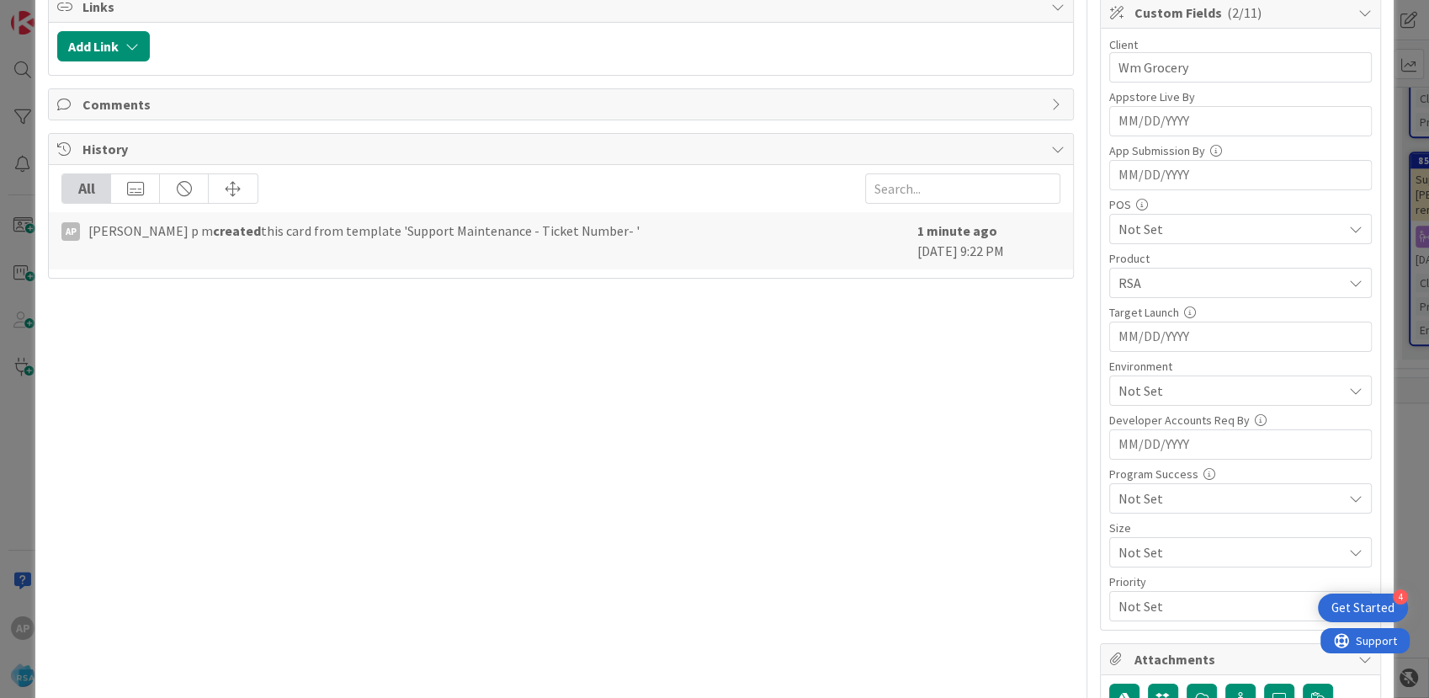
click at [1152, 381] on span "Not Set" at bounding box center [1231, 390] width 224 height 20
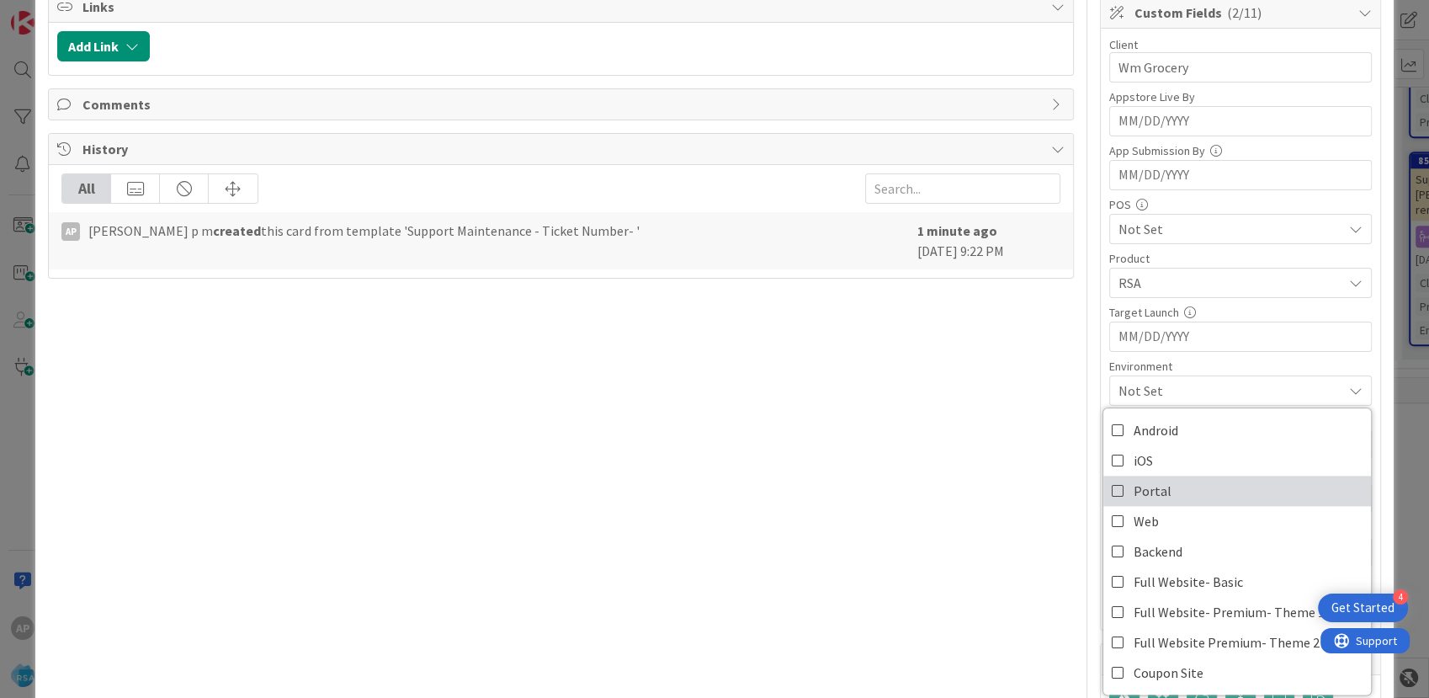
click at [1152, 498] on span "Portal" at bounding box center [1153, 490] width 38 height 25
click at [966, 500] on div "Title 44 / 128 Support Maintenance - 303583- WM grocery-RSA Description AP [PER…" at bounding box center [560, 466] width 1025 height 1548
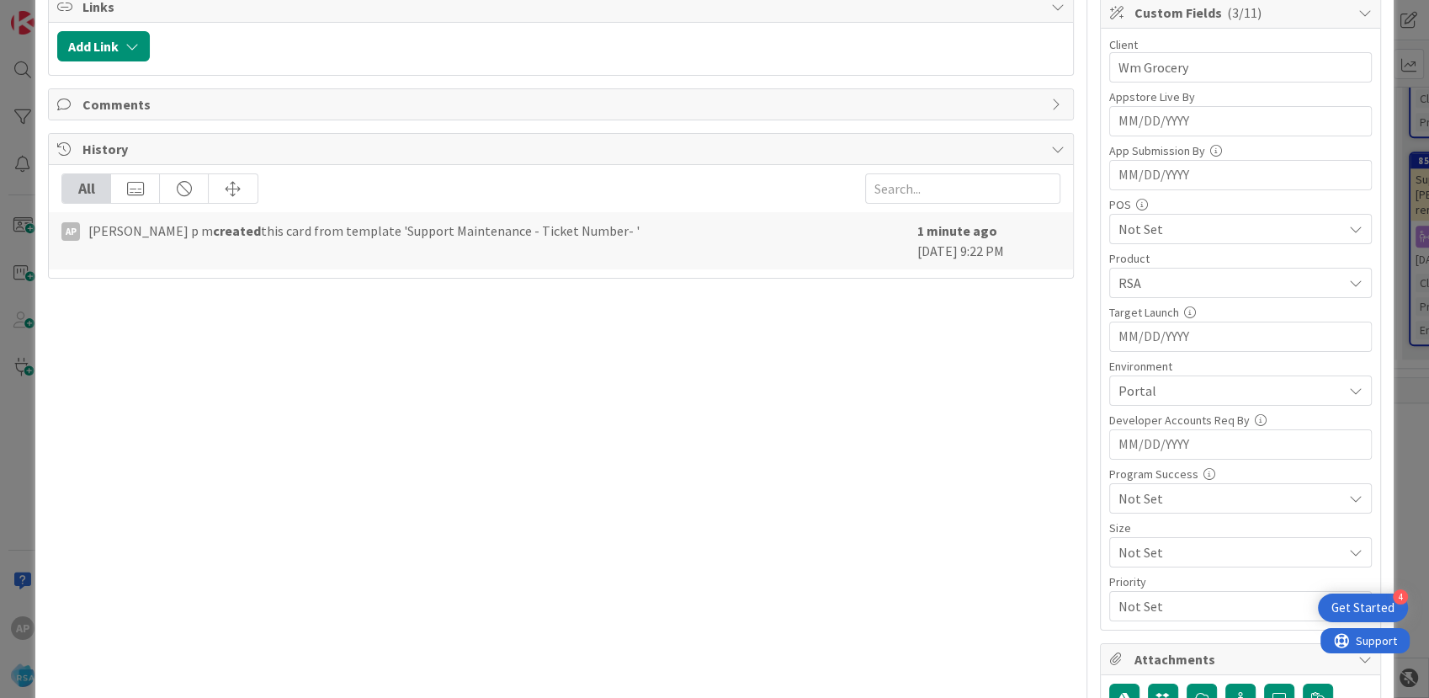
scroll to position [0, 0]
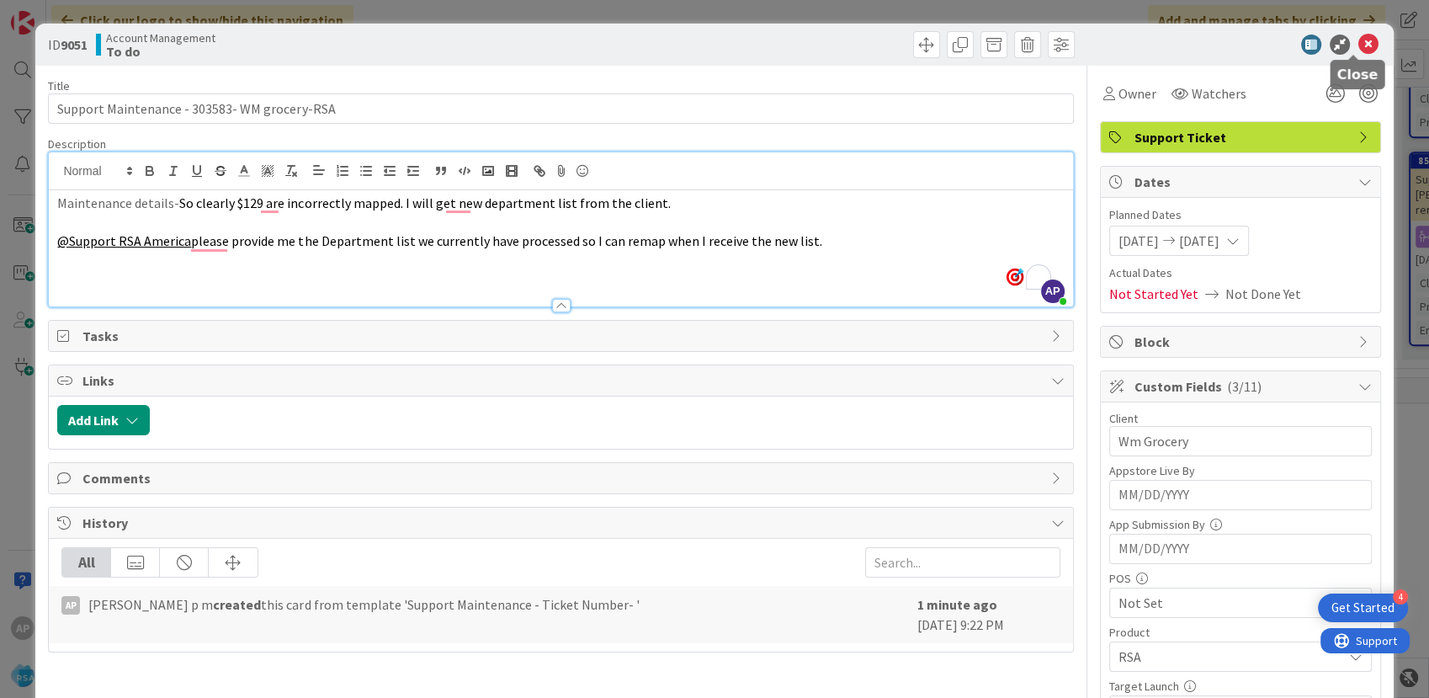
click at [1359, 45] on icon at bounding box center [1369, 45] width 20 height 20
